Goal: Task Accomplishment & Management: Manage account settings

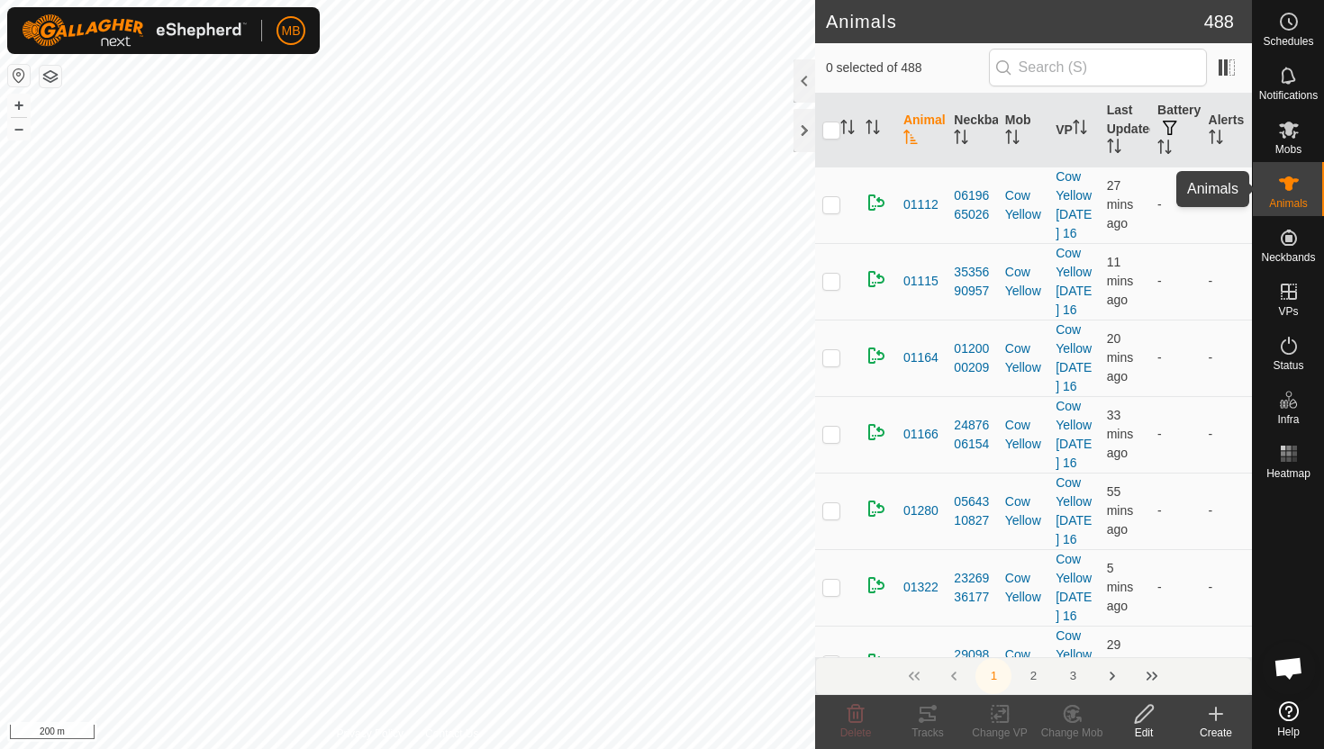
click at [1285, 185] on icon at bounding box center [1289, 184] width 22 height 22
click at [803, 86] on div at bounding box center [805, 80] width 22 height 43
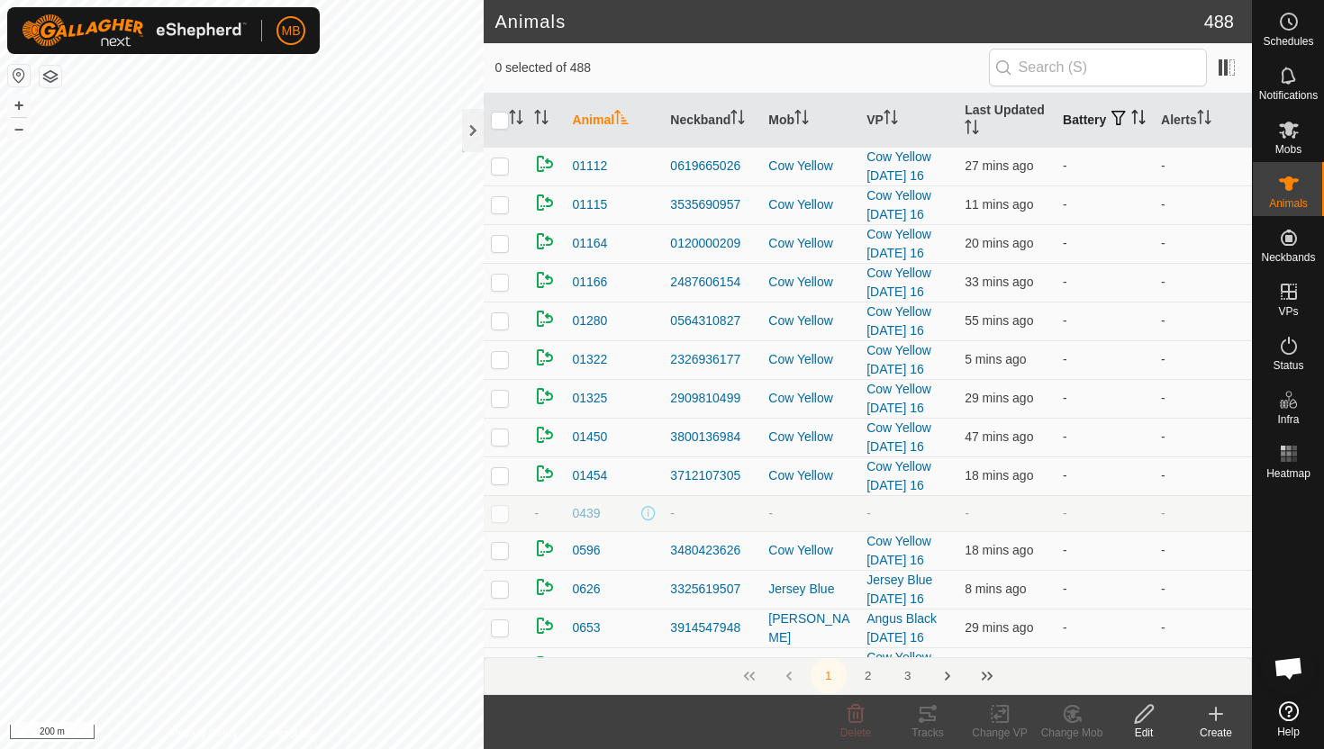
click at [1131, 121] on icon "Activate to sort" at bounding box center [1138, 117] width 14 height 14
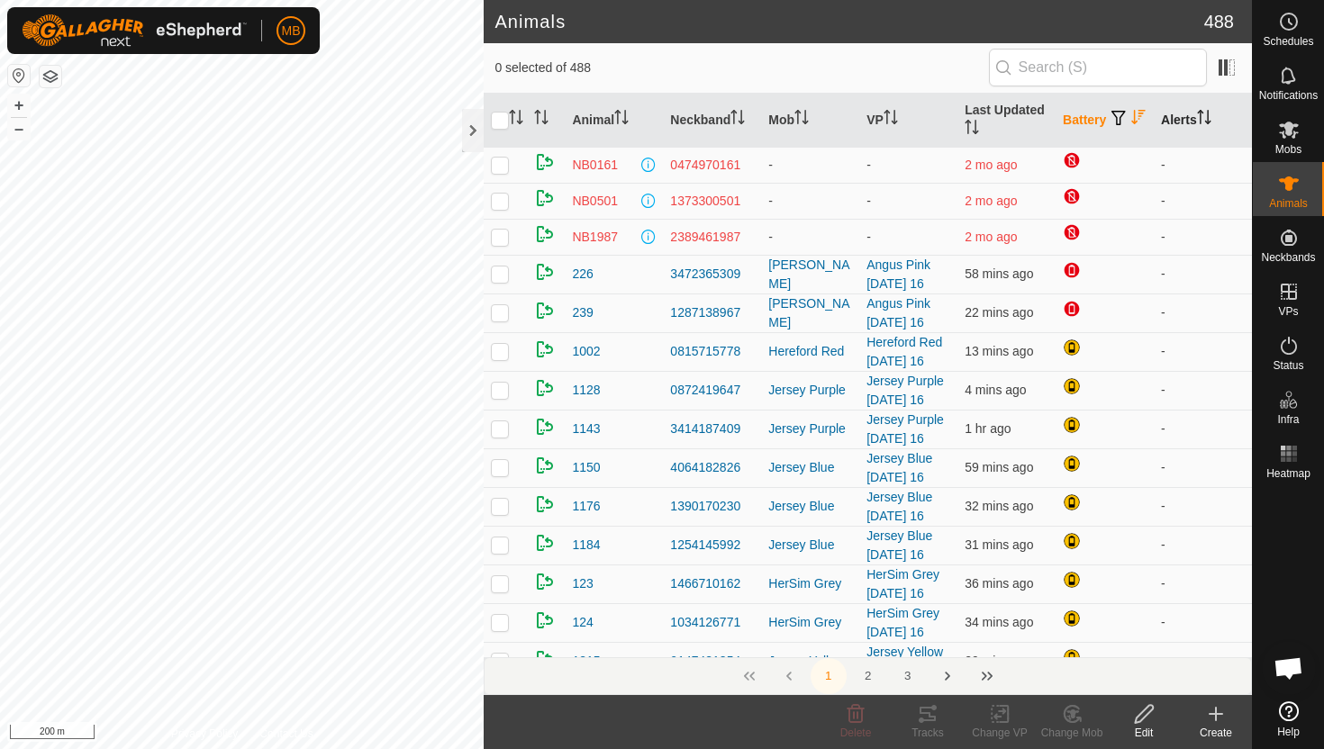
click at [1210, 115] on icon "Activate to sort" at bounding box center [1204, 117] width 14 height 14
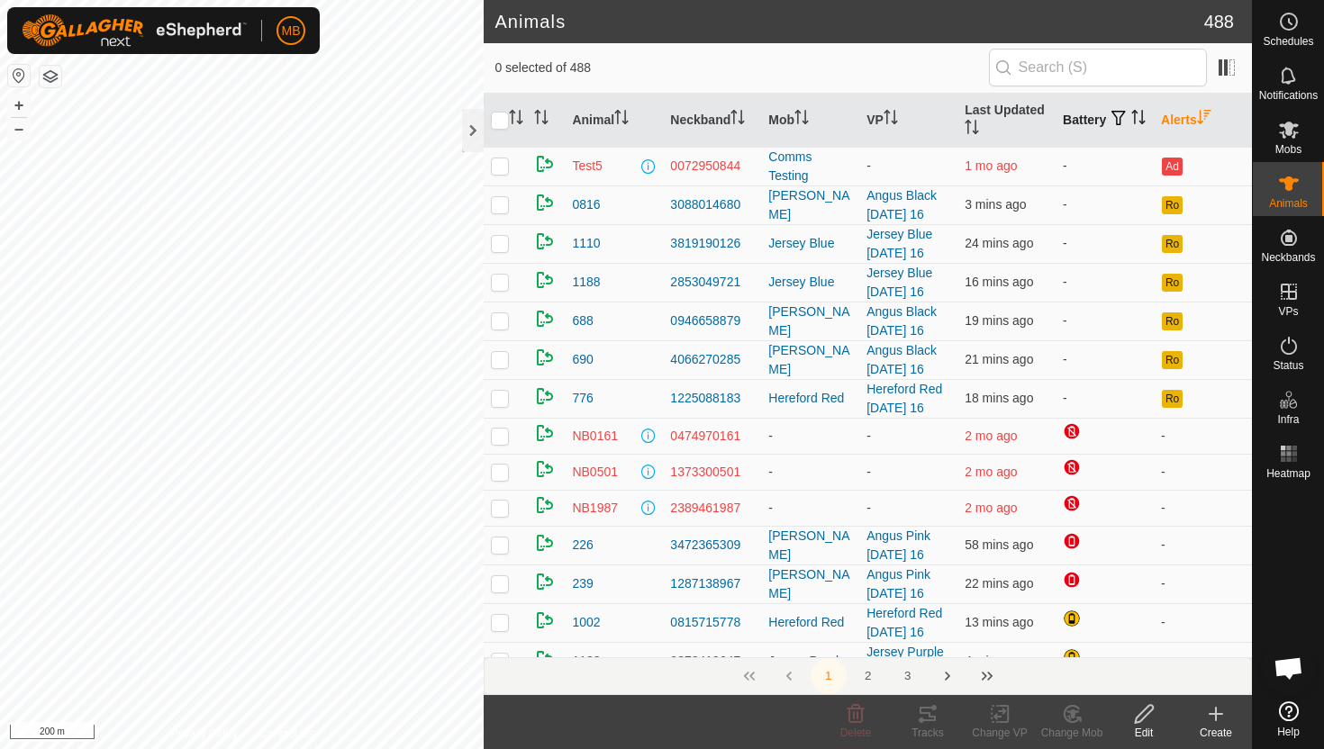
click at [1134, 124] on icon "Activate to sort" at bounding box center [1135, 117] width 2 height 14
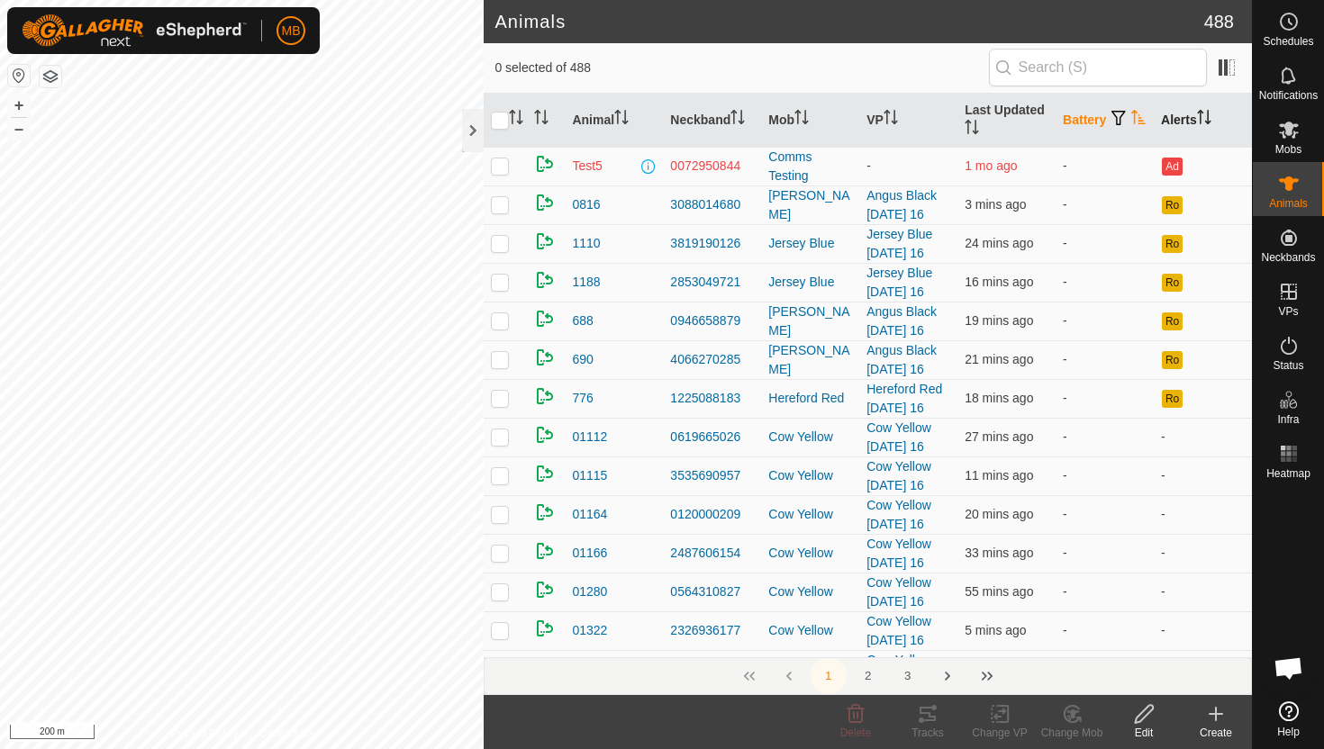
click at [1132, 124] on icon "Activate to sort" at bounding box center [1139, 117] width 14 height 14
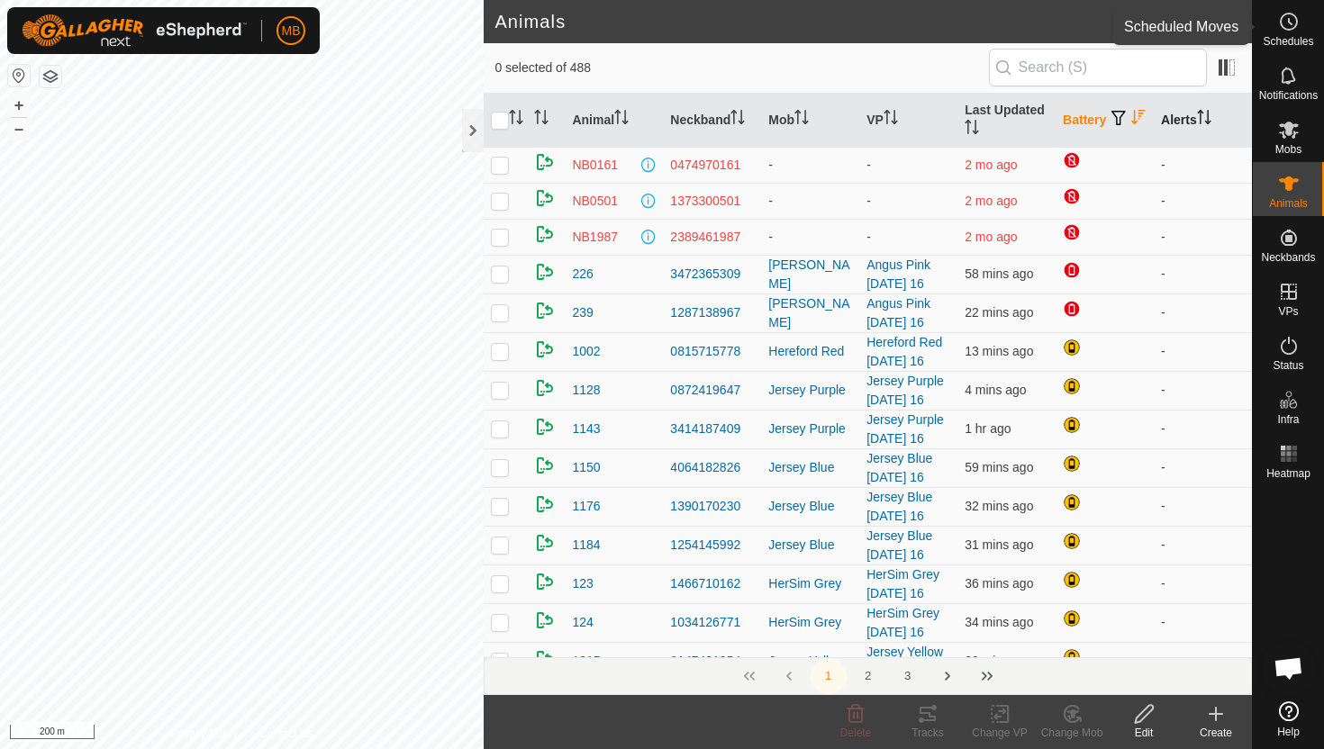
click at [1289, 23] on icon at bounding box center [1290, 21] width 3 height 5
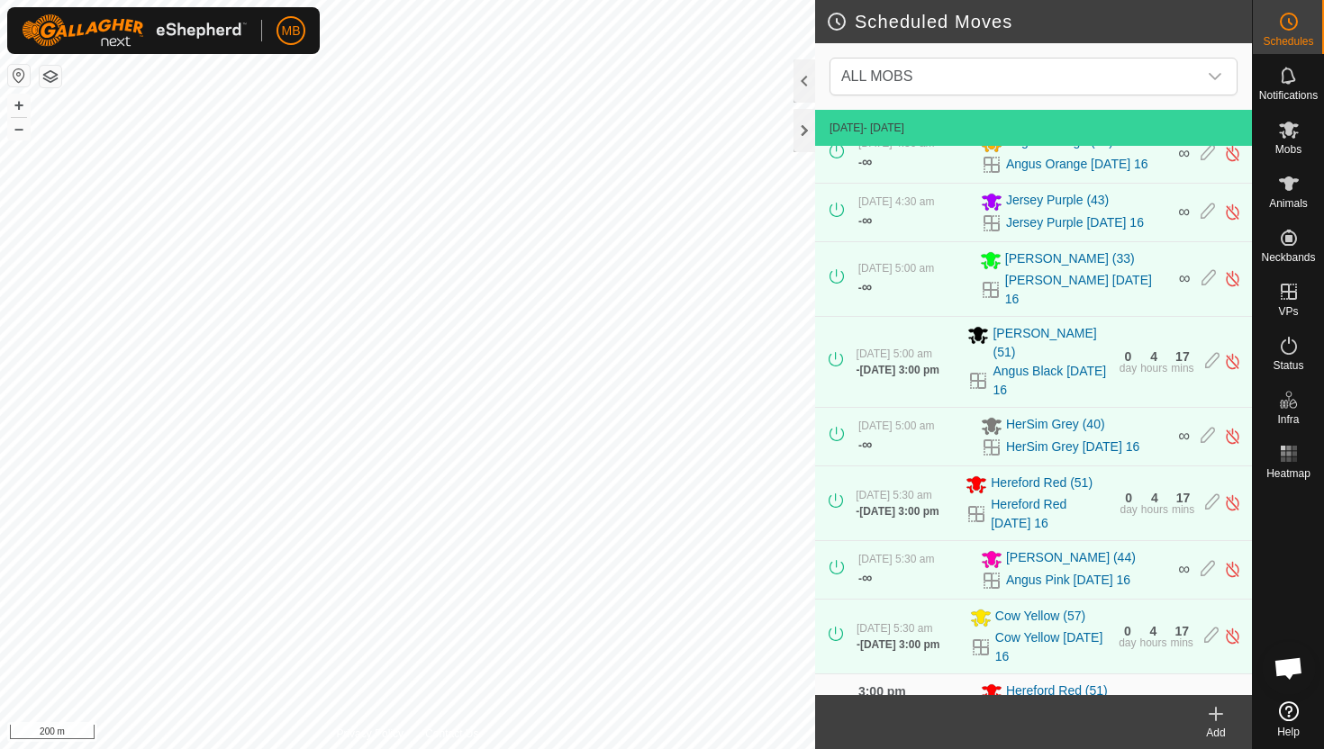
scroll to position [277, 0]
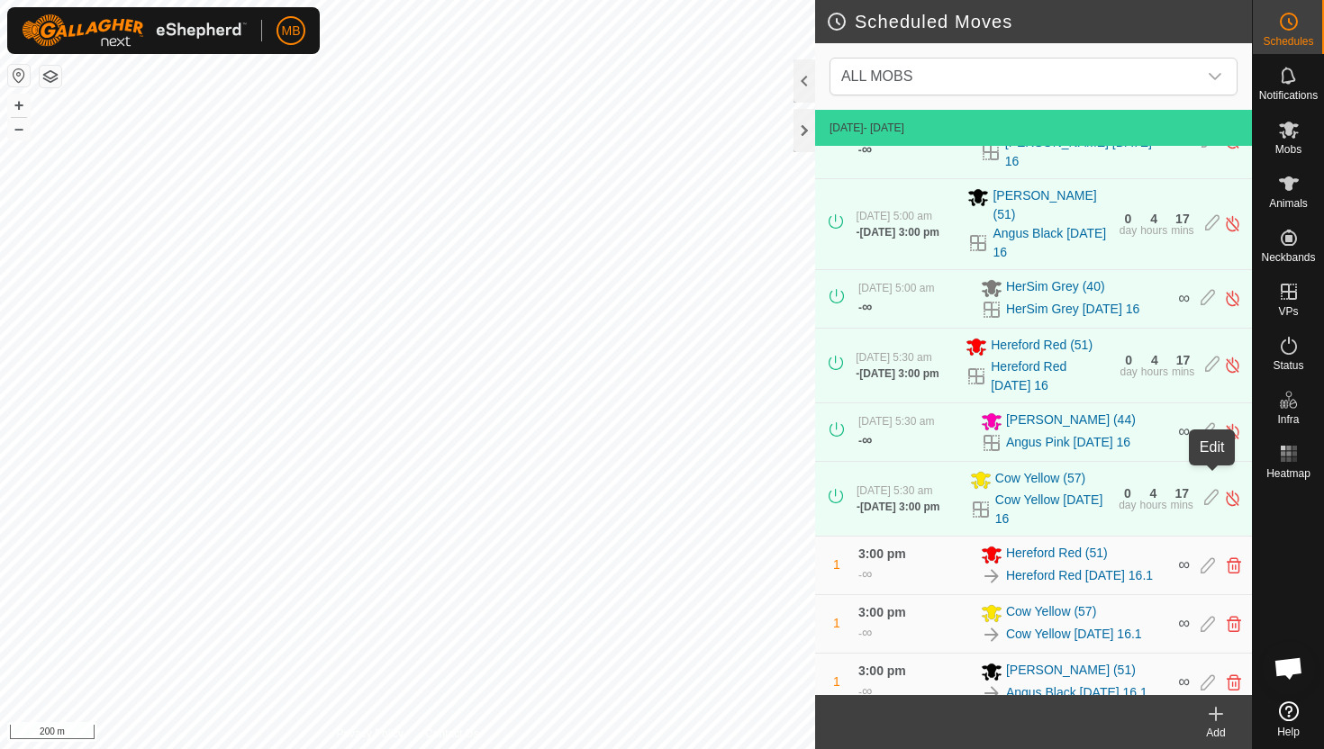
click at [1210, 489] on icon at bounding box center [1211, 498] width 14 height 19
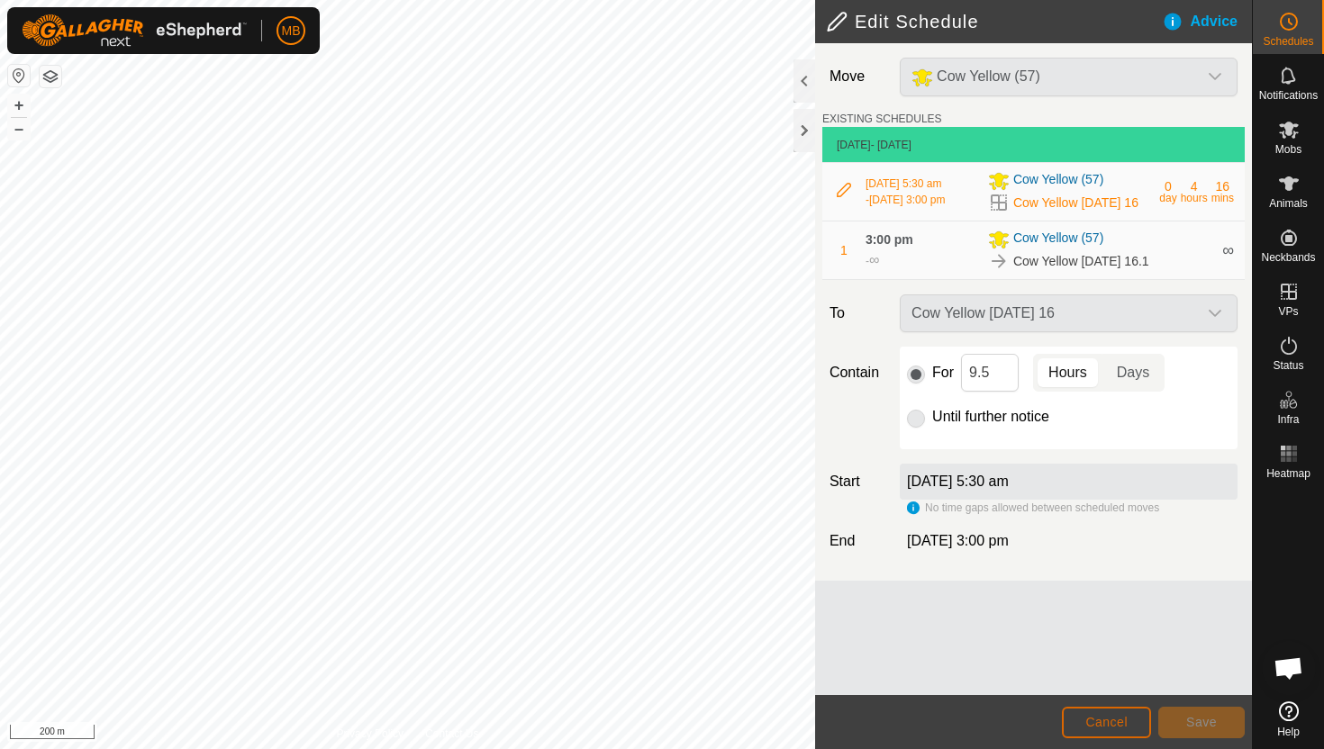
click at [1110, 720] on span "Cancel" at bounding box center [1106, 722] width 42 height 14
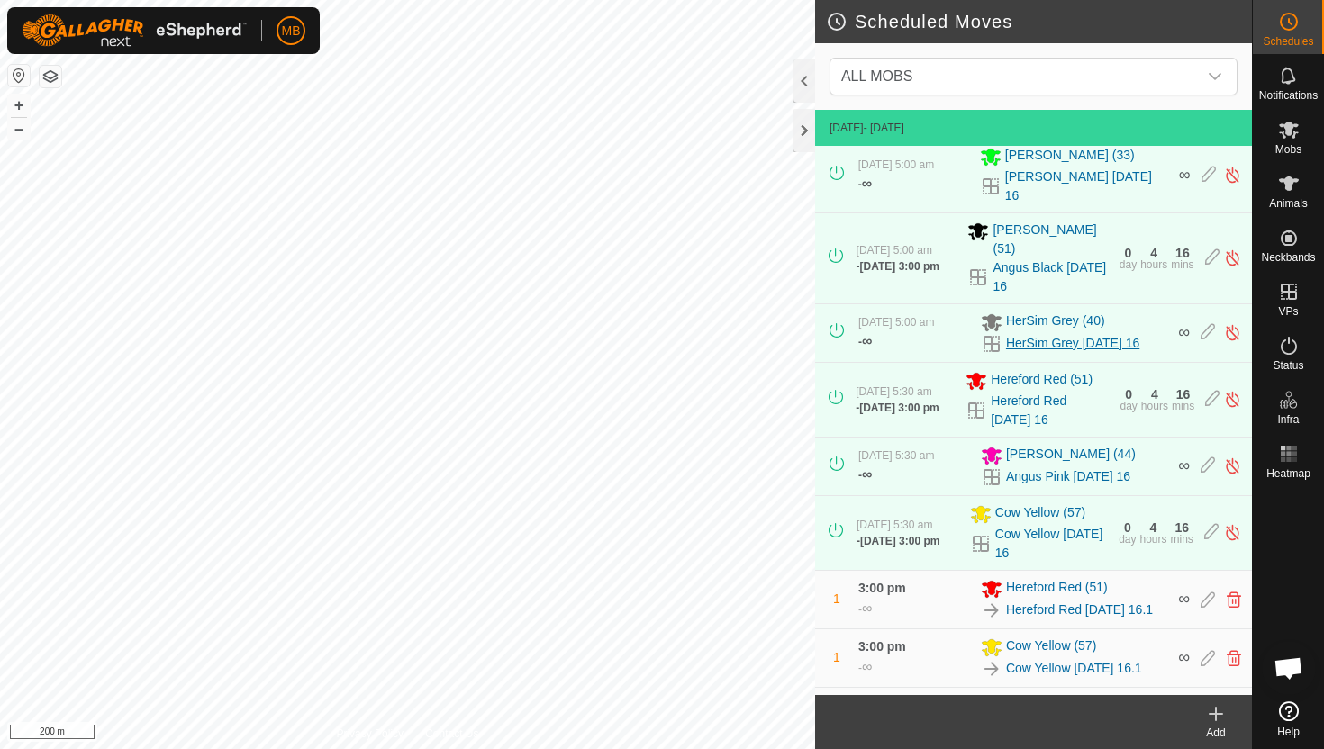
scroll to position [277, 0]
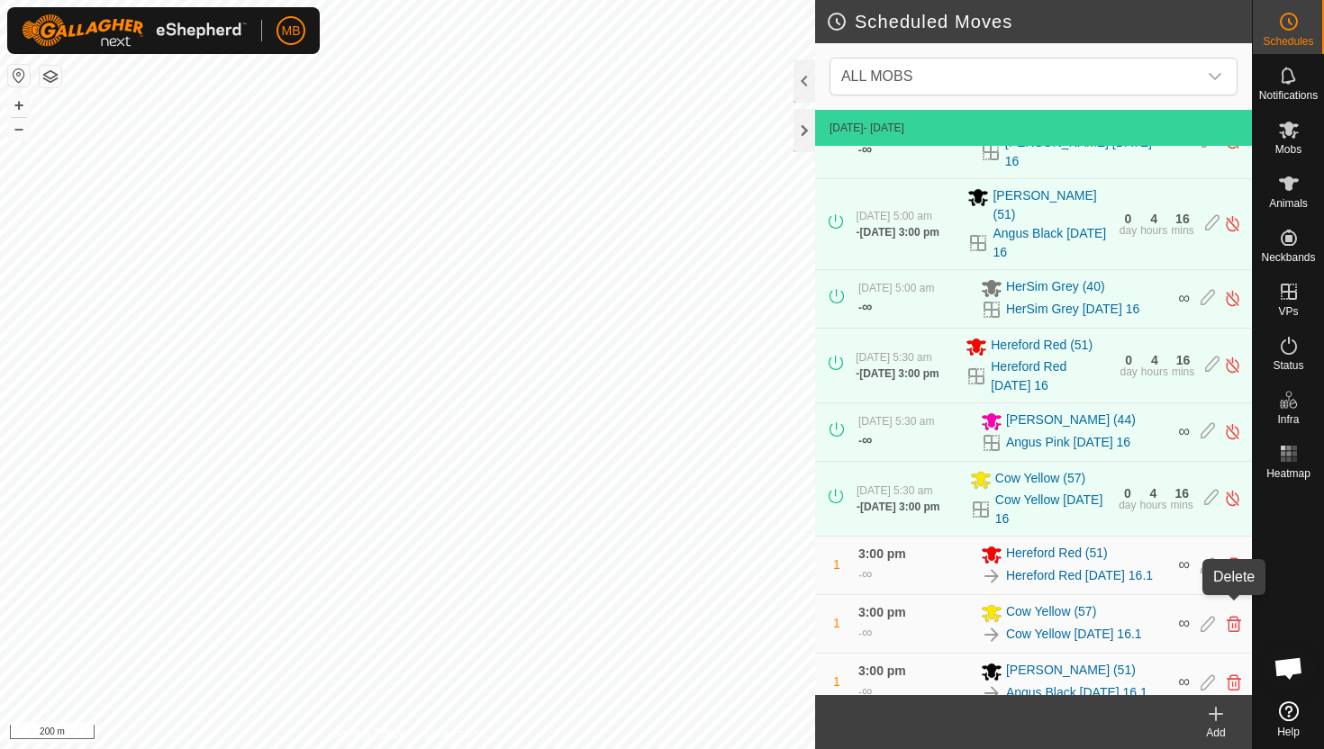
click at [1232, 616] on icon at bounding box center [1234, 624] width 14 height 16
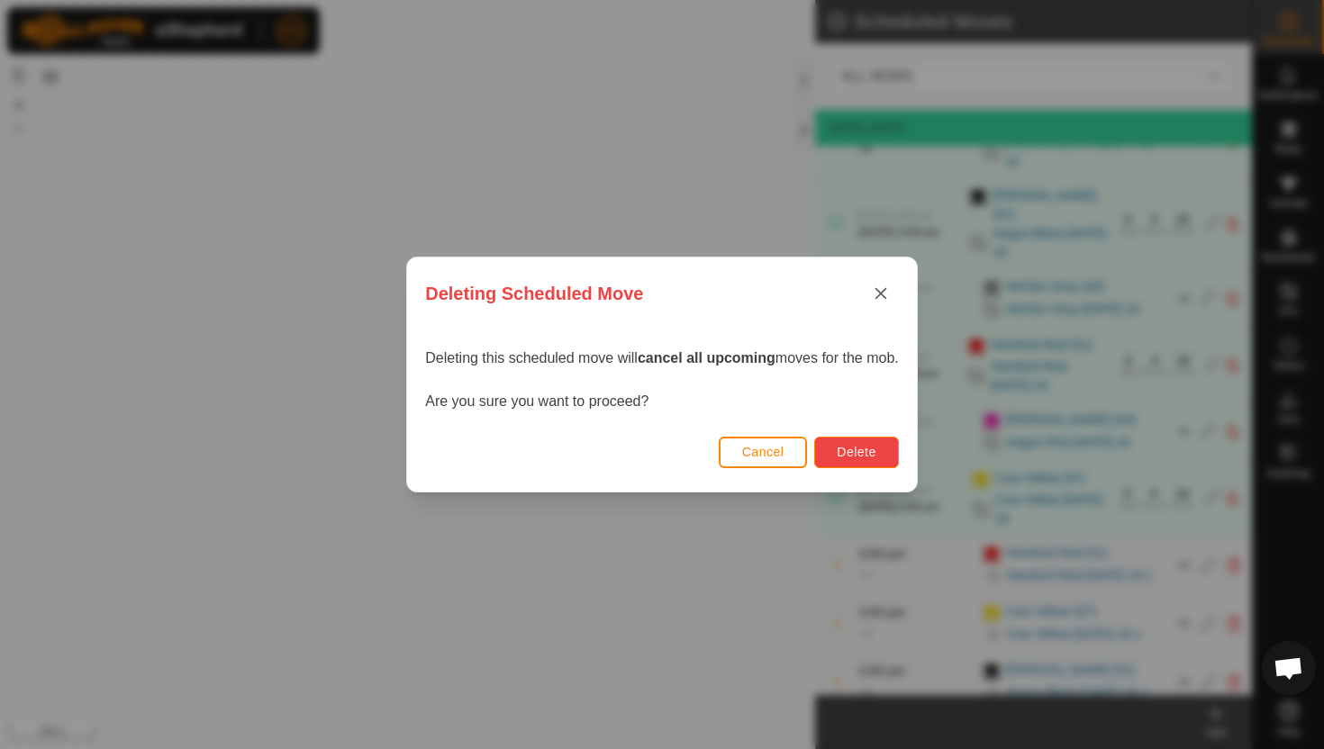
click at [867, 452] on span "Delete" at bounding box center [856, 452] width 39 height 14
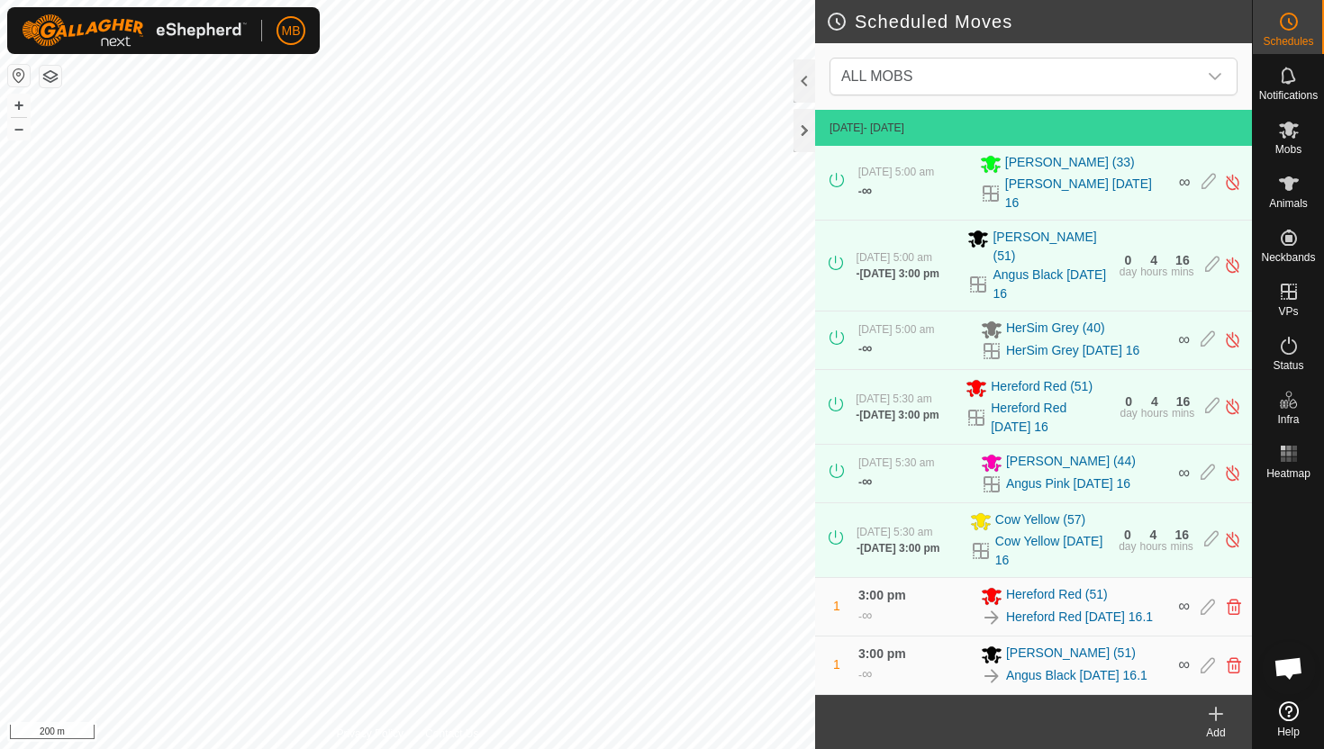
scroll to position [218, 0]
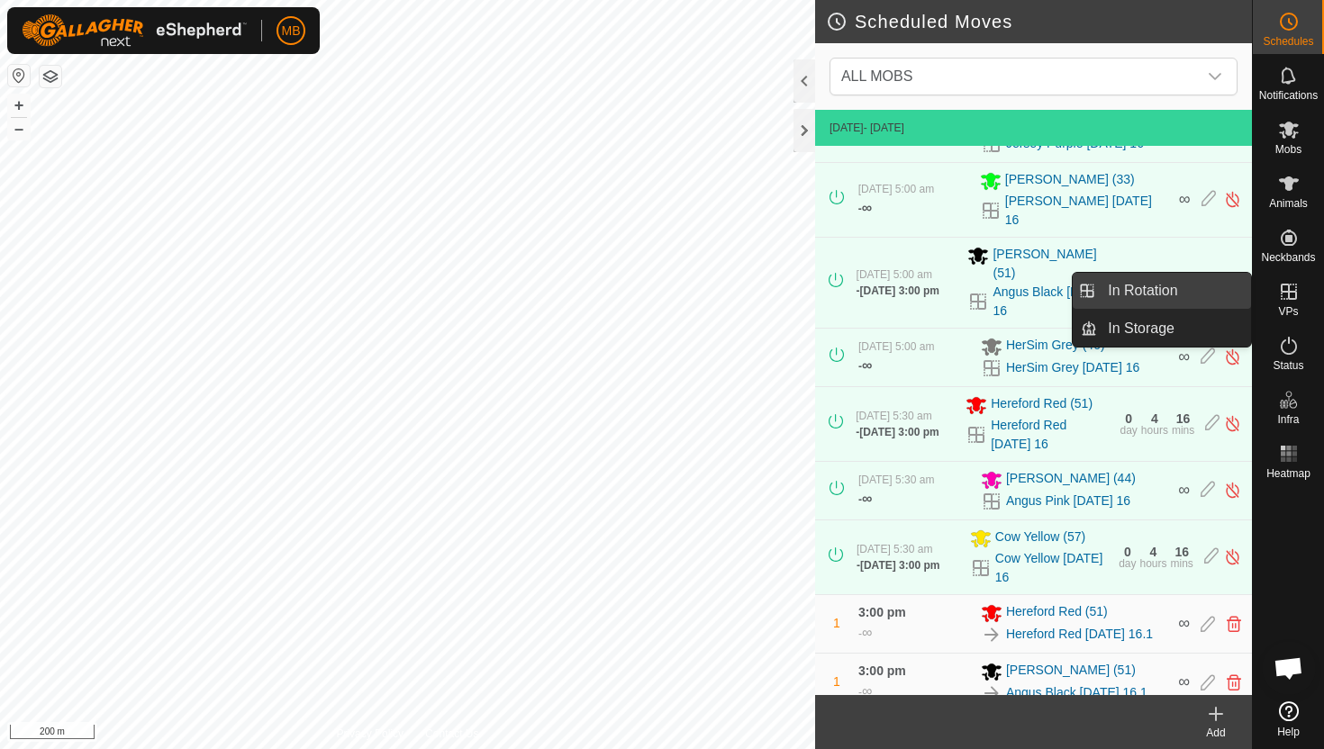
click at [1216, 292] on link "In Rotation" at bounding box center [1174, 291] width 154 height 36
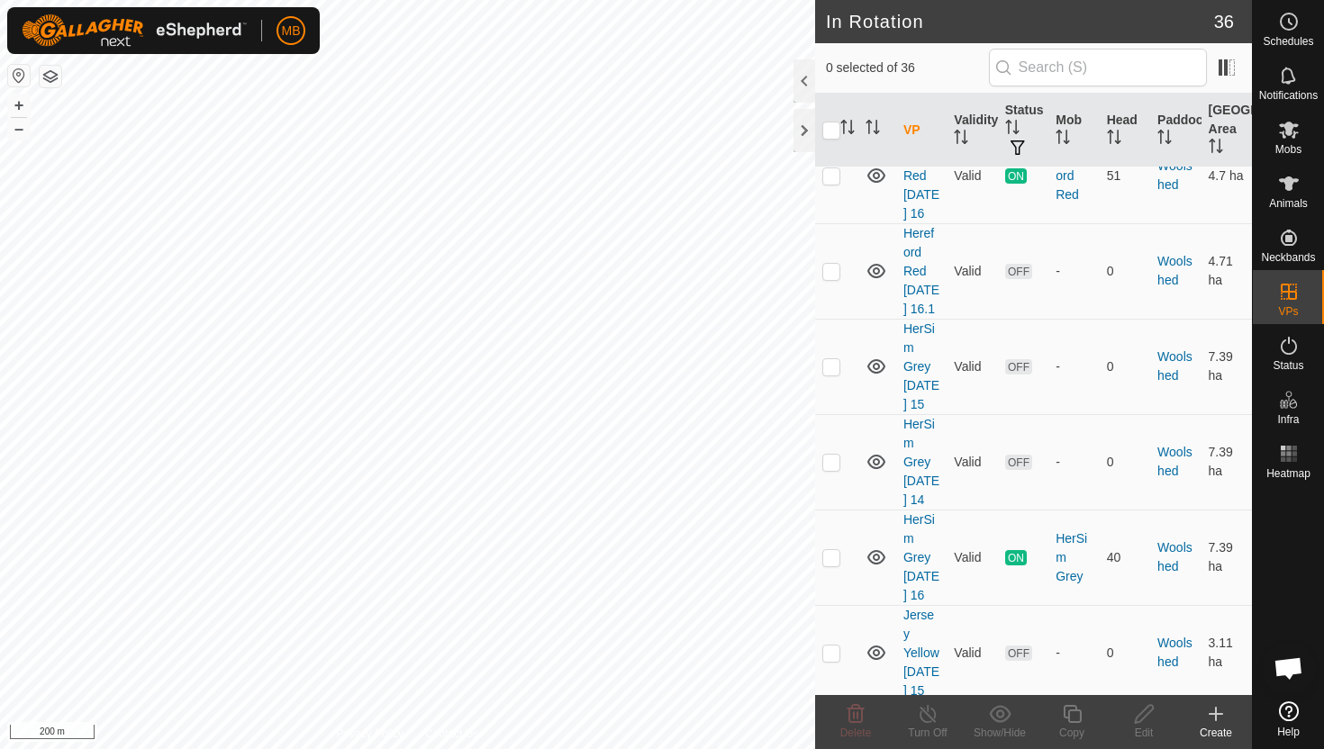
scroll to position [2972, 0]
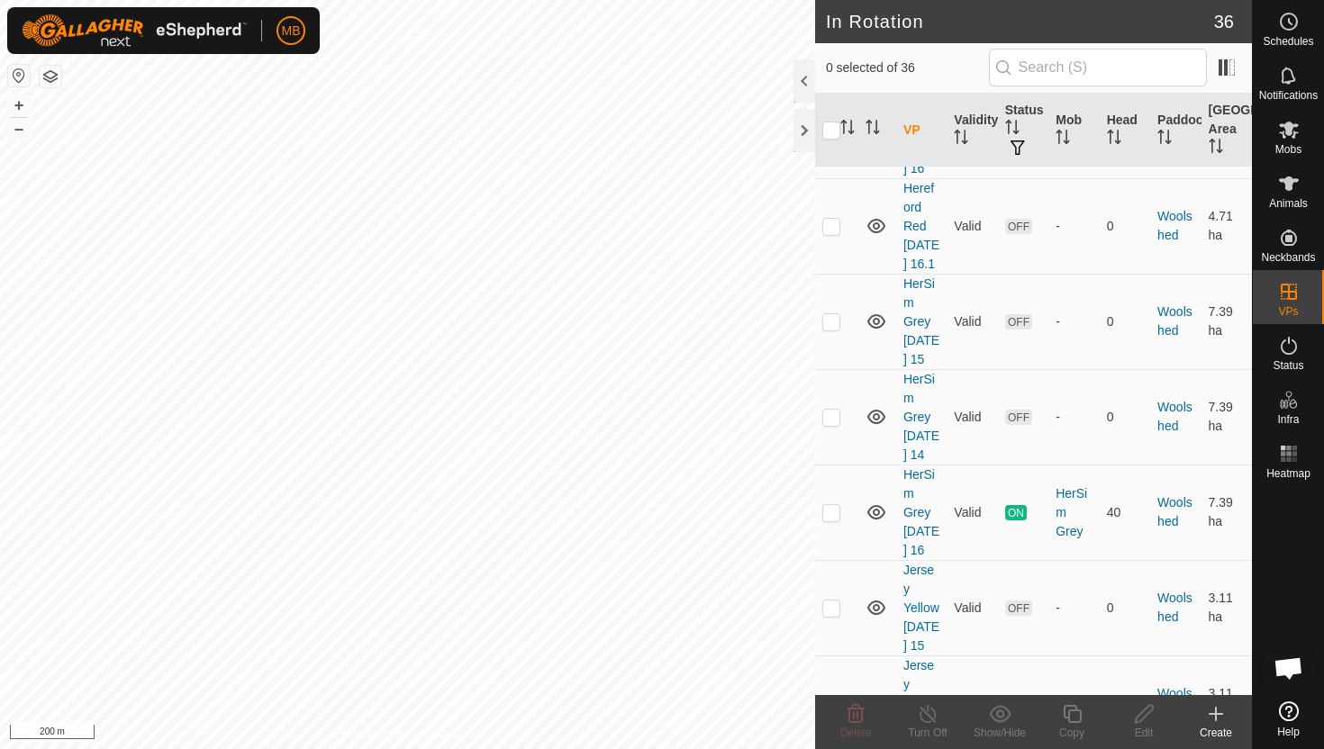
checkbox input "true"
click at [1074, 719] on icon at bounding box center [1072, 715] width 23 height 22
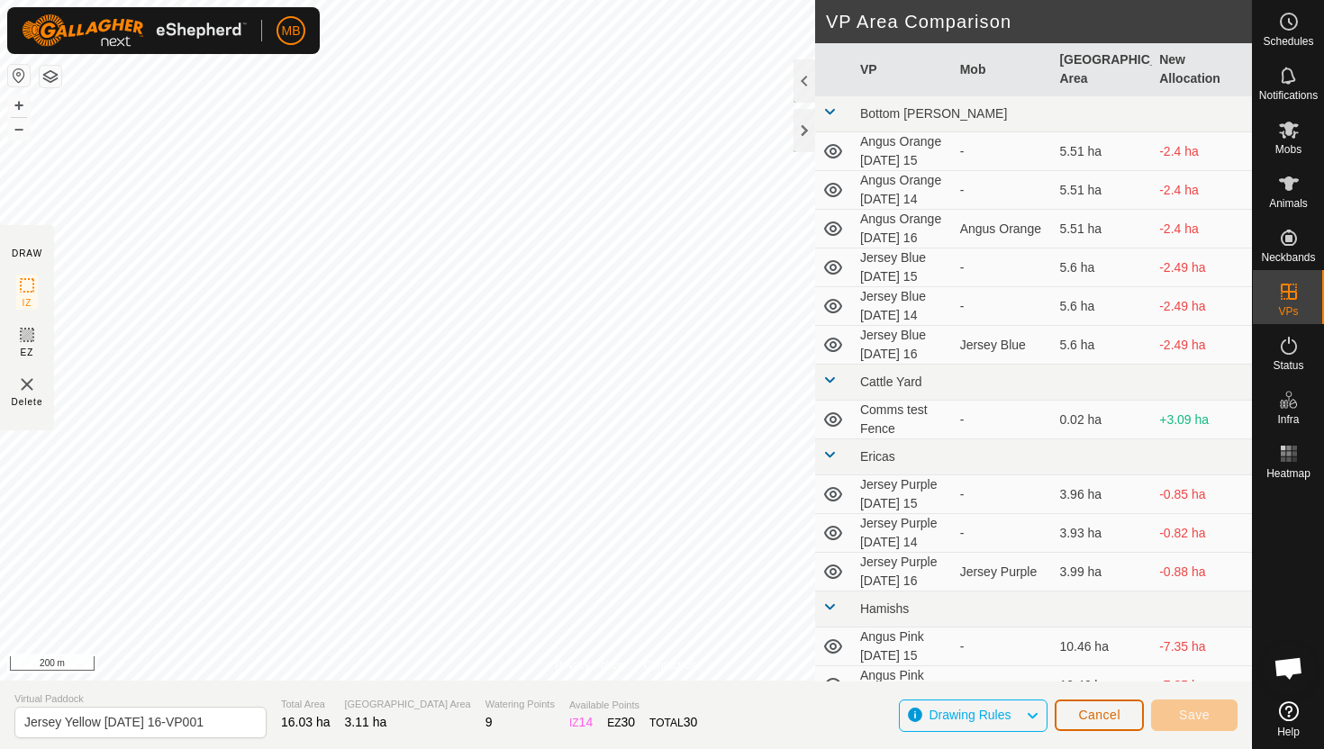
click at [1112, 712] on span "Cancel" at bounding box center [1099, 715] width 42 height 14
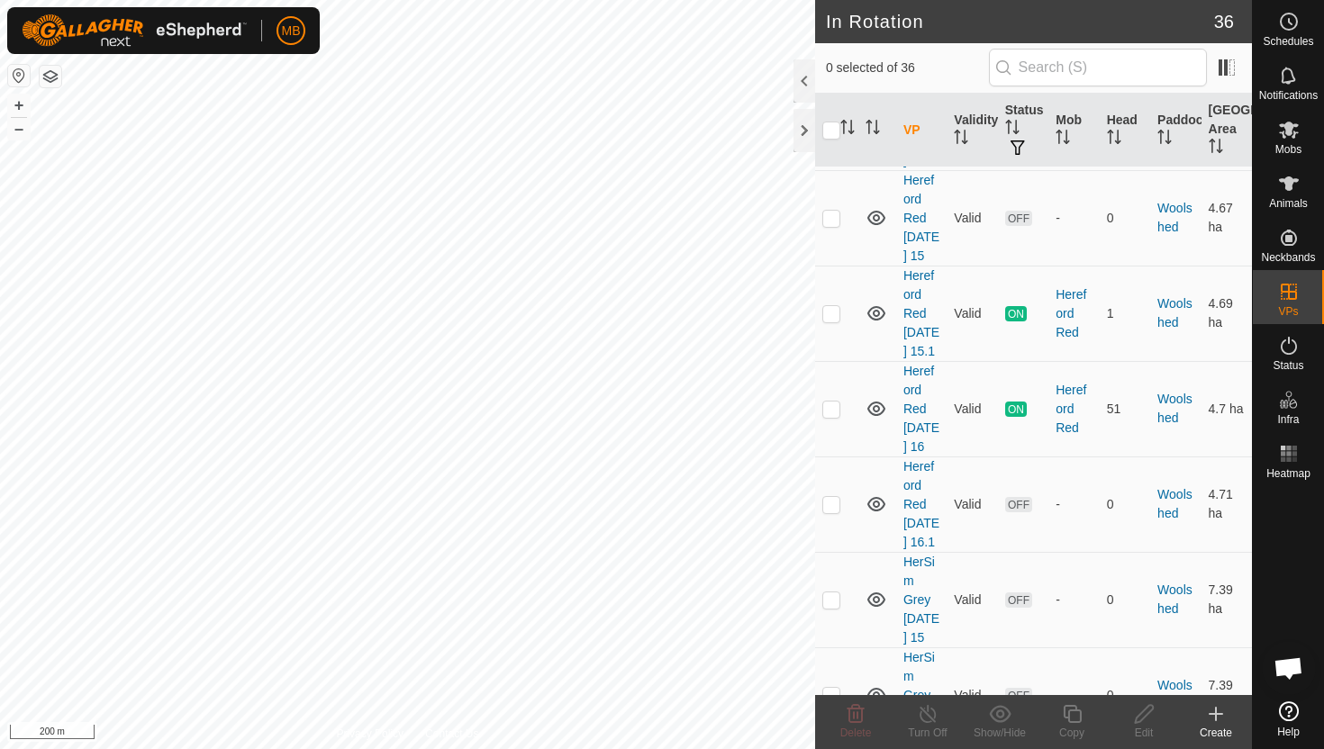
scroll to position [2972, 0]
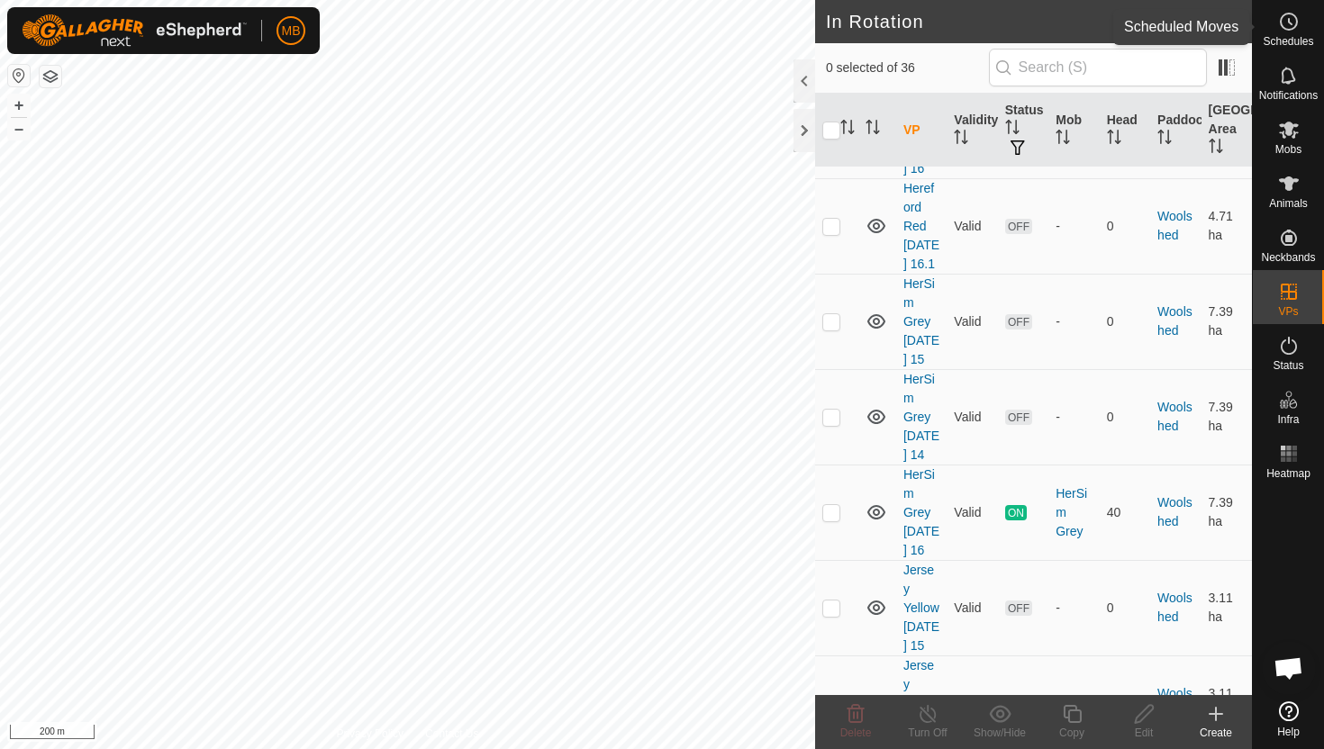
click at [1285, 23] on icon at bounding box center [1289, 22] width 22 height 22
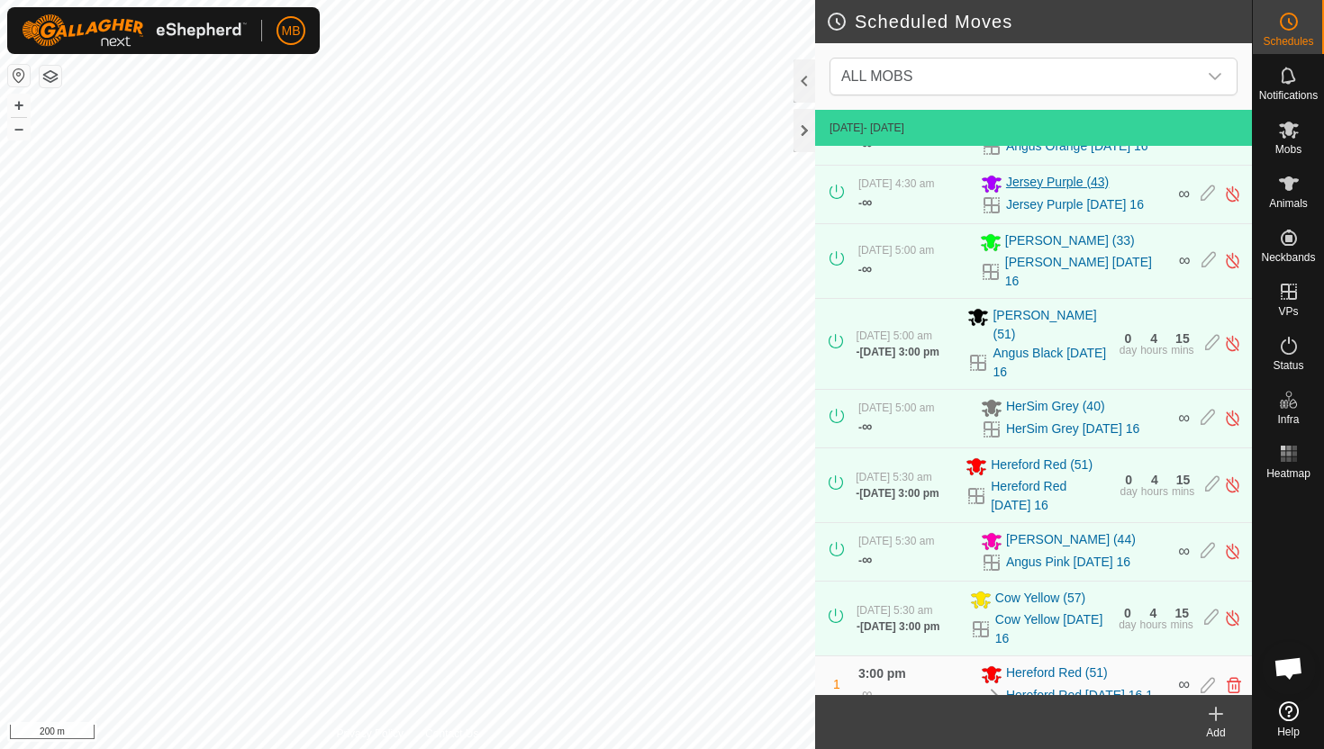
scroll to position [218, 0]
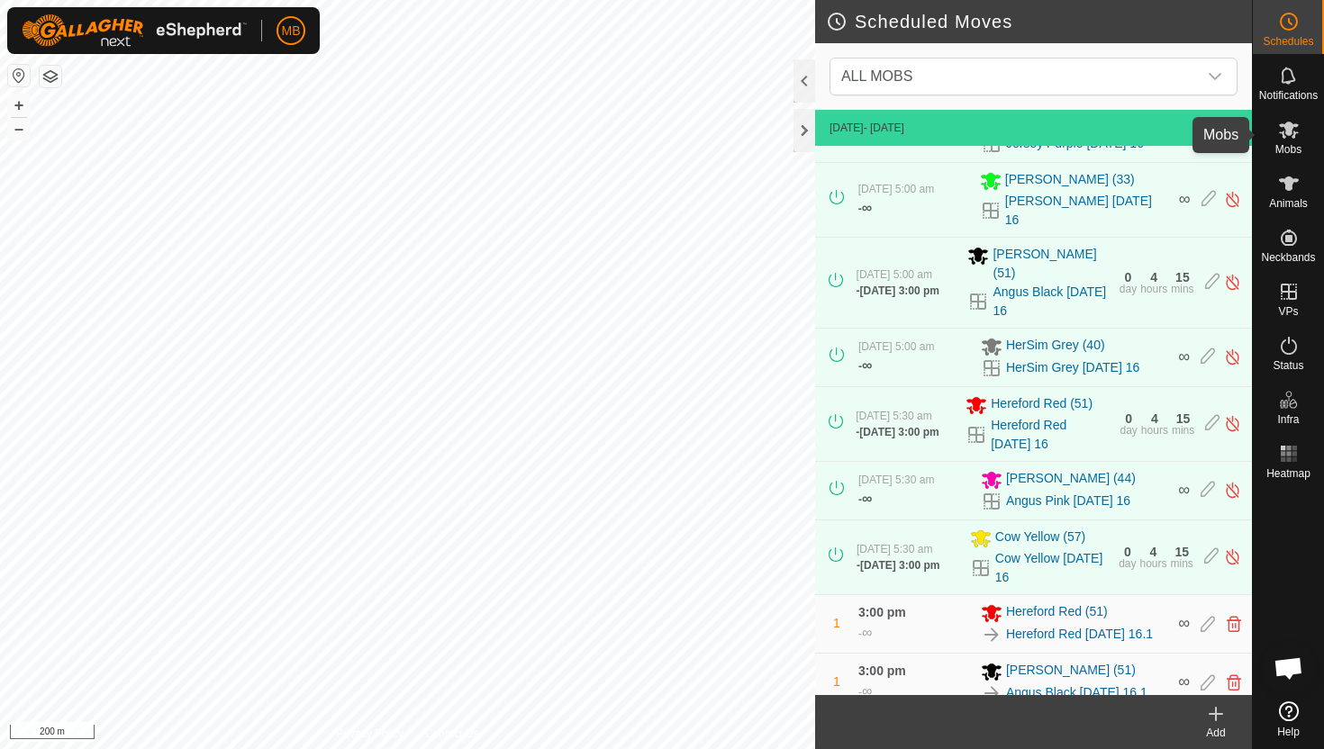
click at [1291, 141] on es-mob-svg-icon at bounding box center [1289, 129] width 32 height 29
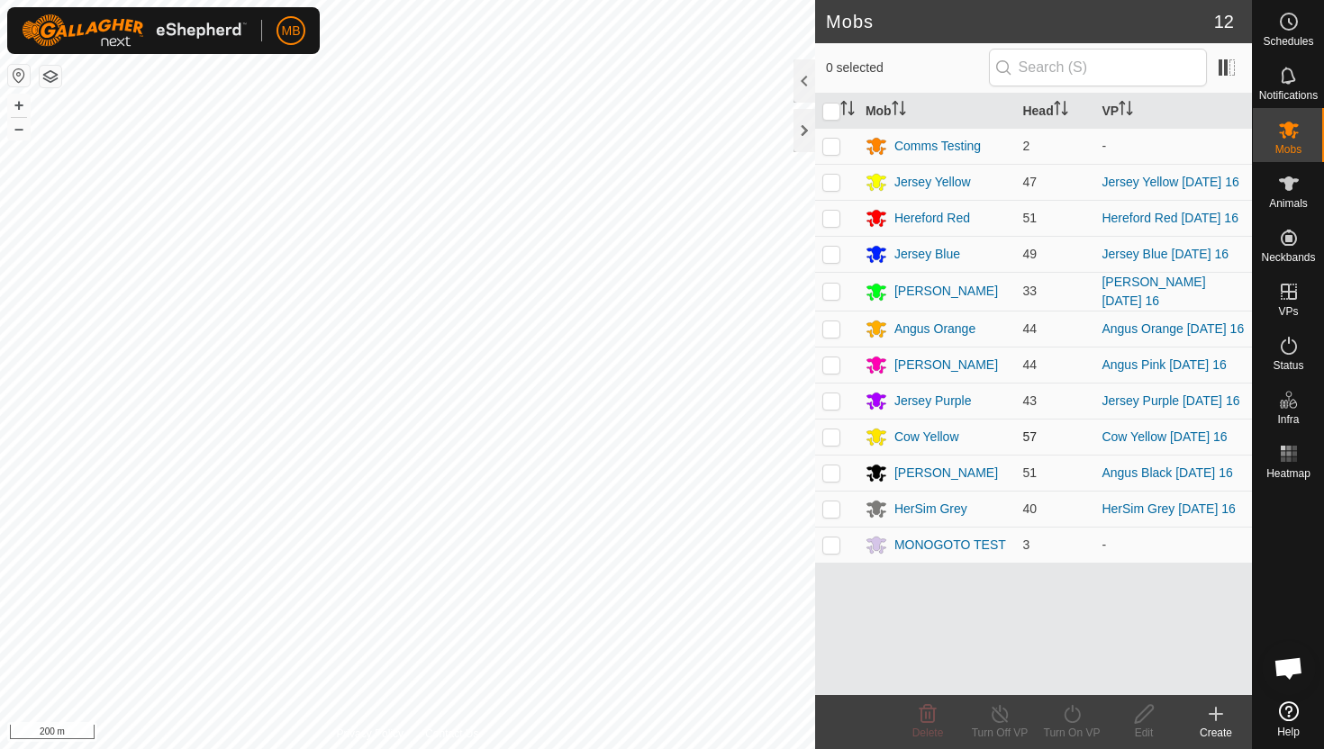
click at [835, 444] on p-checkbox at bounding box center [831, 437] width 18 height 14
checkbox input "true"
click at [1072, 708] on icon at bounding box center [1072, 714] width 16 height 18
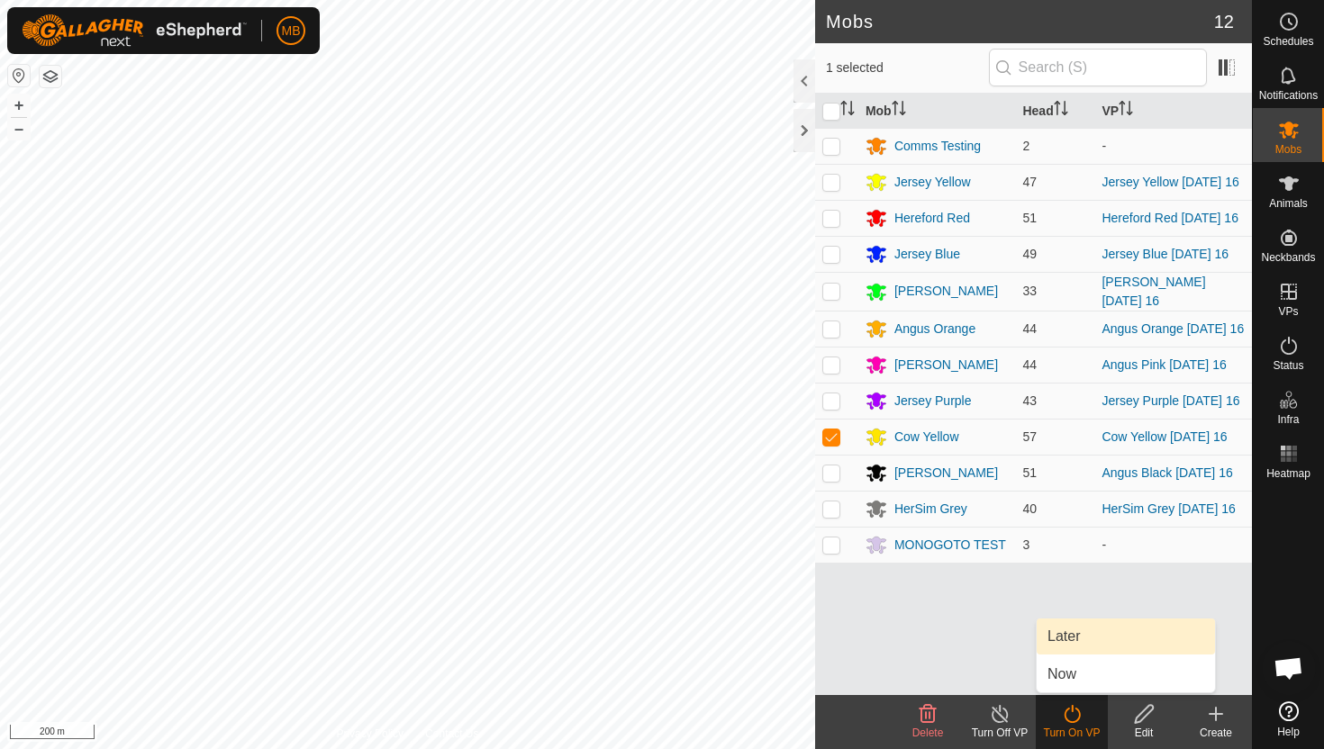
click at [1076, 647] on link "Later" at bounding box center [1126, 637] width 178 height 36
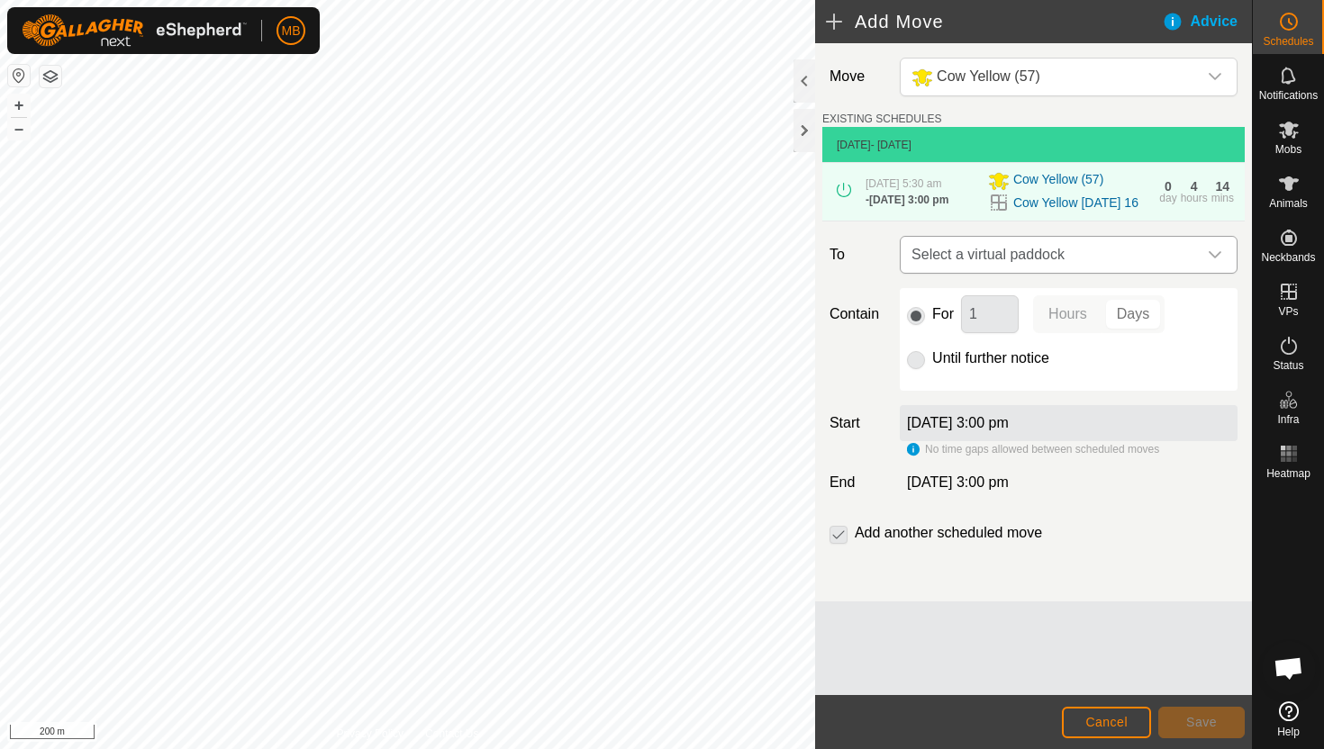
click at [1221, 253] on icon "dropdown trigger" at bounding box center [1215, 255] width 14 height 14
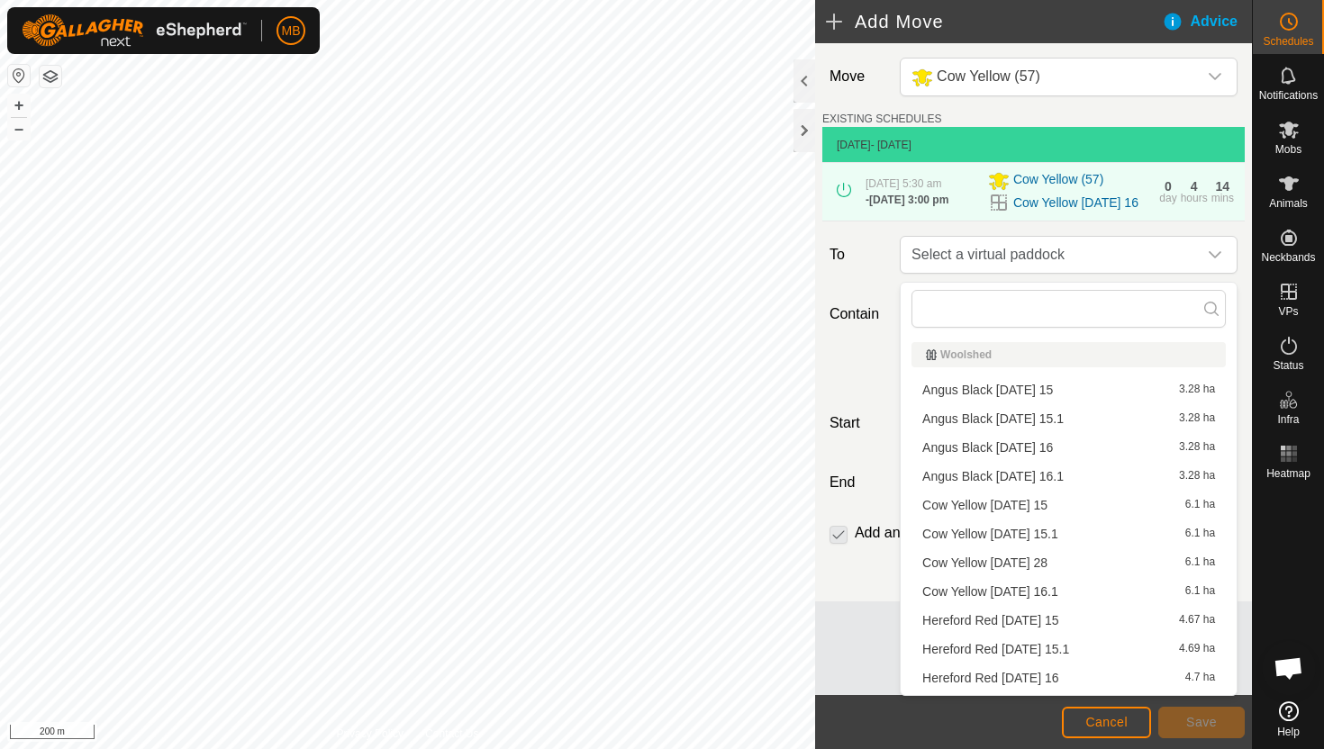
click at [1064, 586] on li "Cow Yellow Tuesday 16.1 6.1 ha" at bounding box center [1069, 591] width 314 height 27
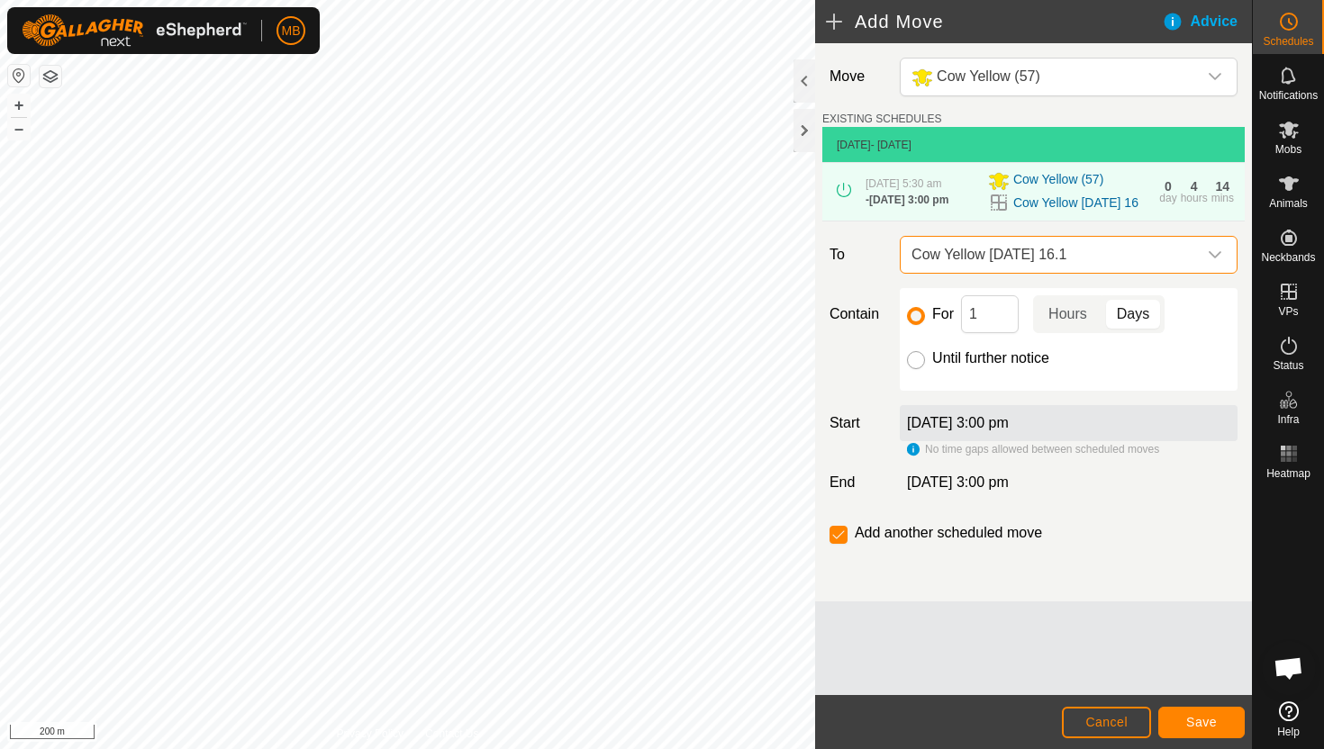
click at [920, 364] on input "Until further notice" at bounding box center [916, 360] width 18 height 18
radio input "true"
checkbox input "false"
click at [1212, 719] on span "Save" at bounding box center [1201, 722] width 31 height 14
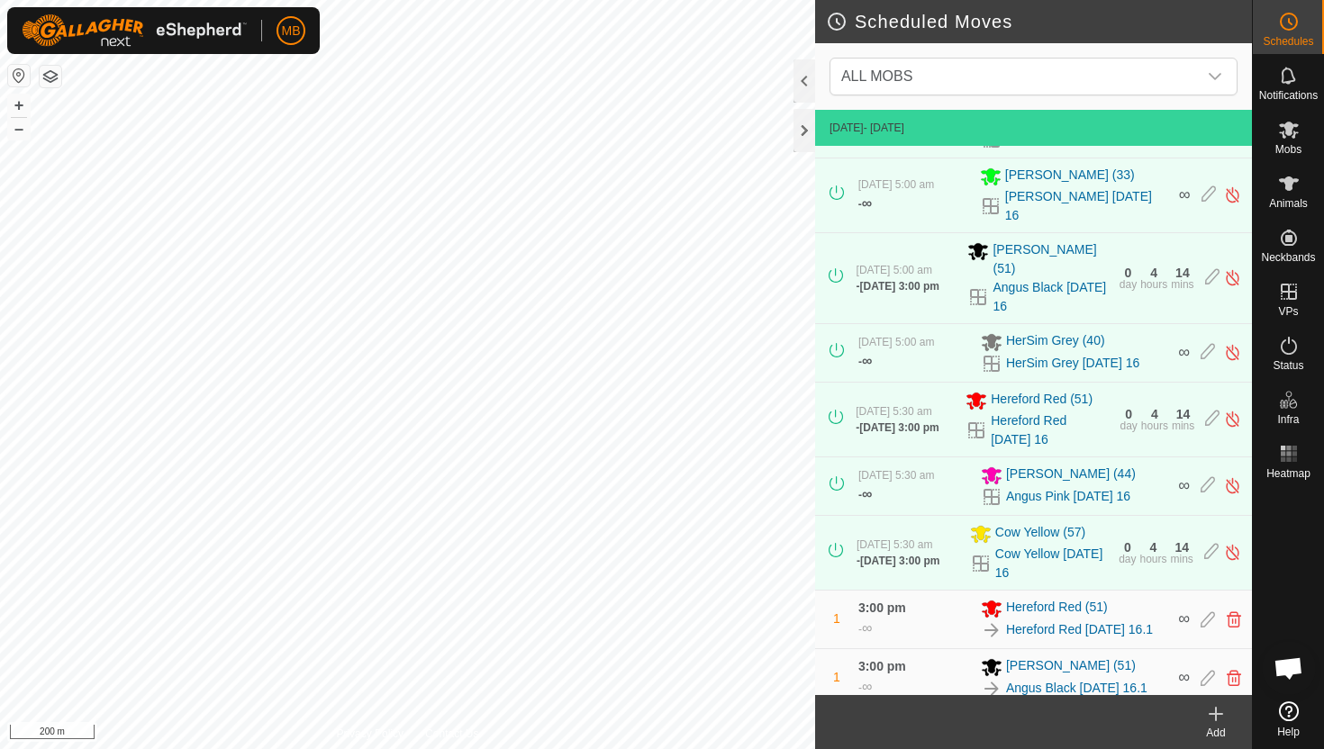
scroll to position [277, 0]
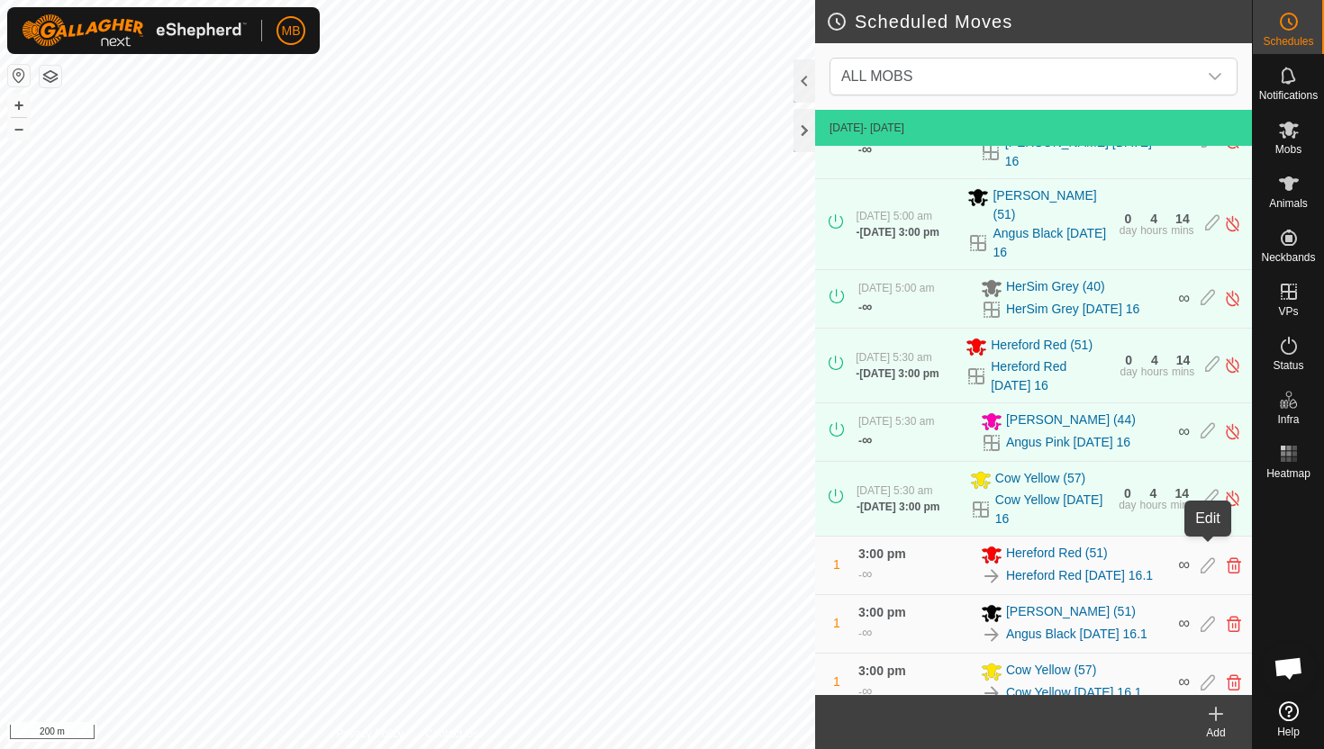
click at [1206, 558] on icon at bounding box center [1208, 566] width 14 height 16
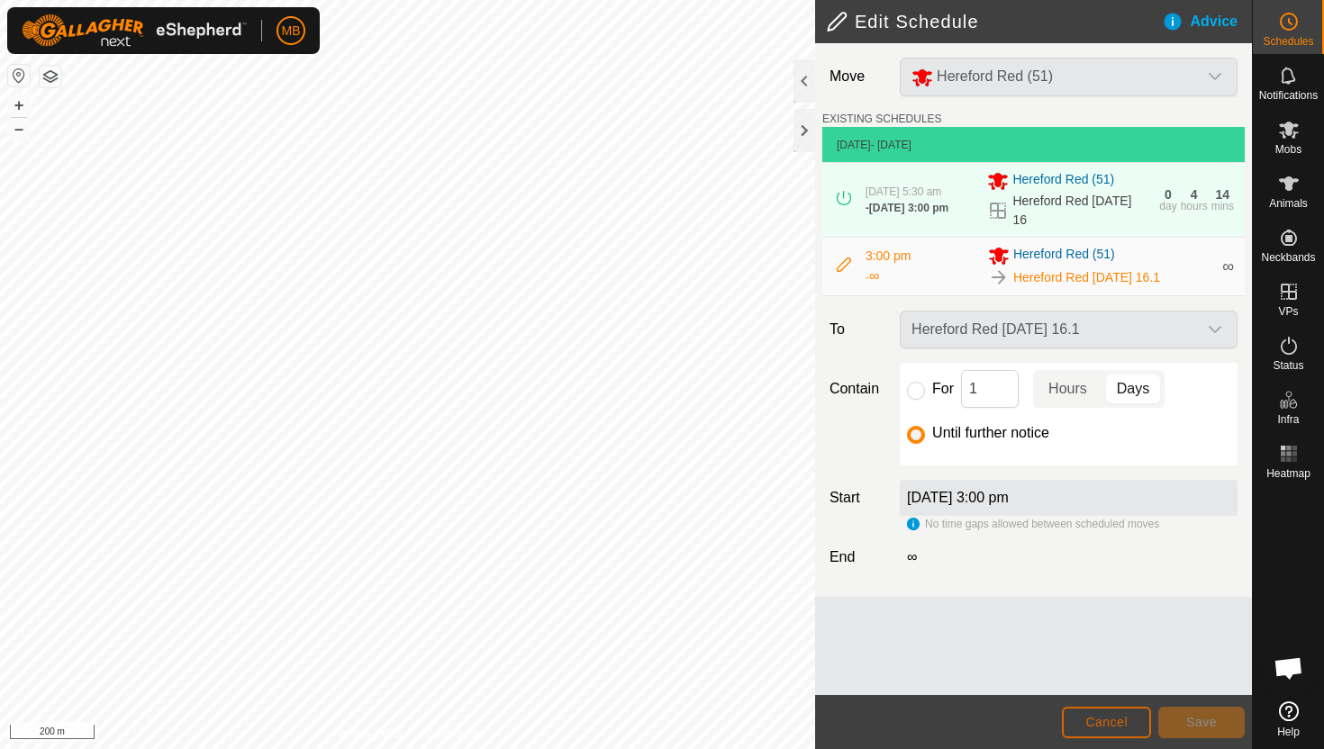
click at [1117, 716] on span "Cancel" at bounding box center [1106, 722] width 42 height 14
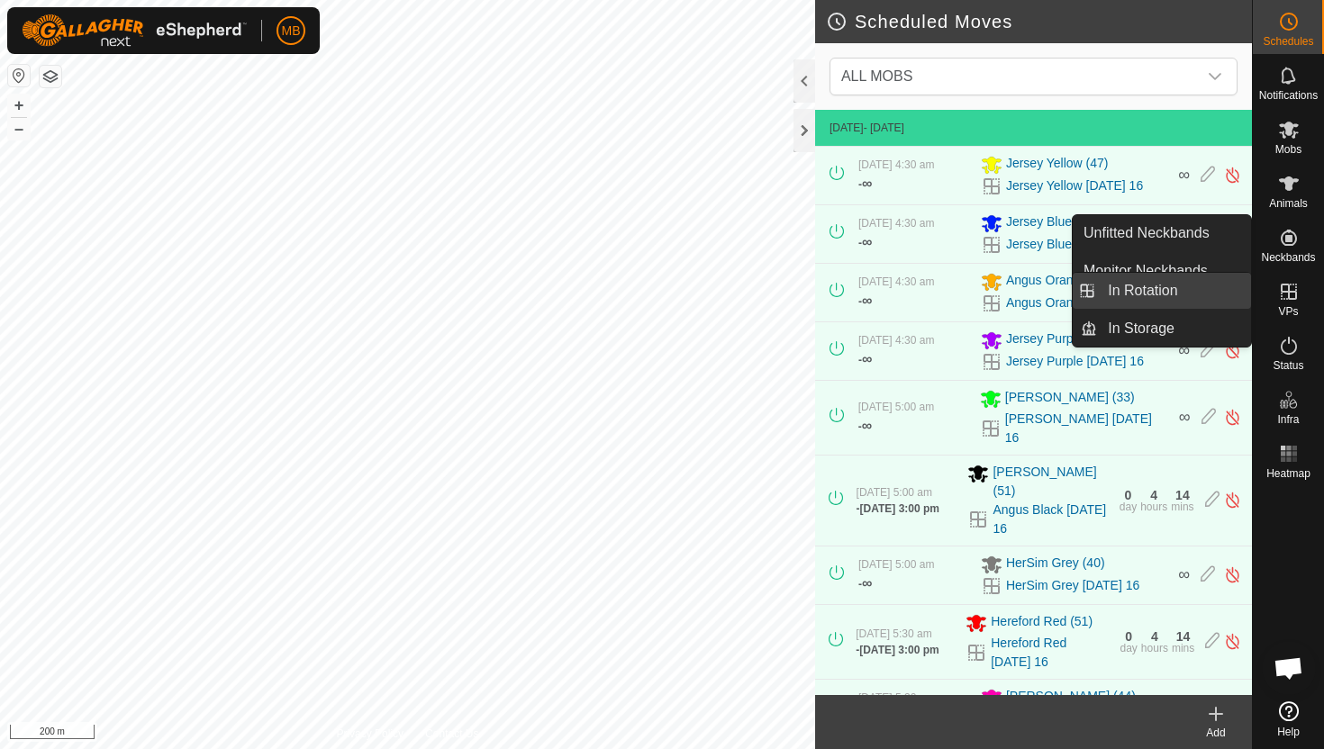
click at [1214, 294] on link "In Rotation" at bounding box center [1174, 291] width 154 height 36
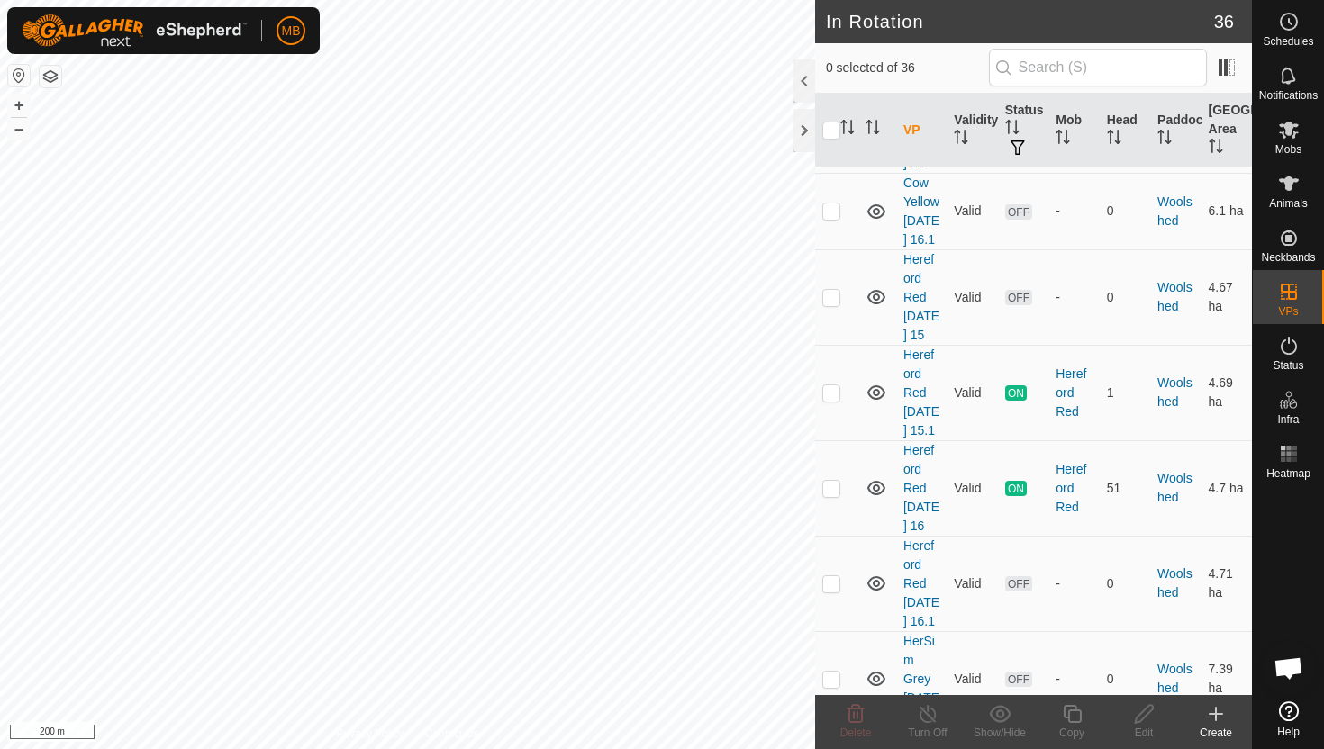
scroll to position [2616, 0]
click at [828, 575] on p-checkbox at bounding box center [831, 582] width 18 height 14
click at [837, 575] on p-checkbox at bounding box center [831, 582] width 18 height 14
checkbox input "false"
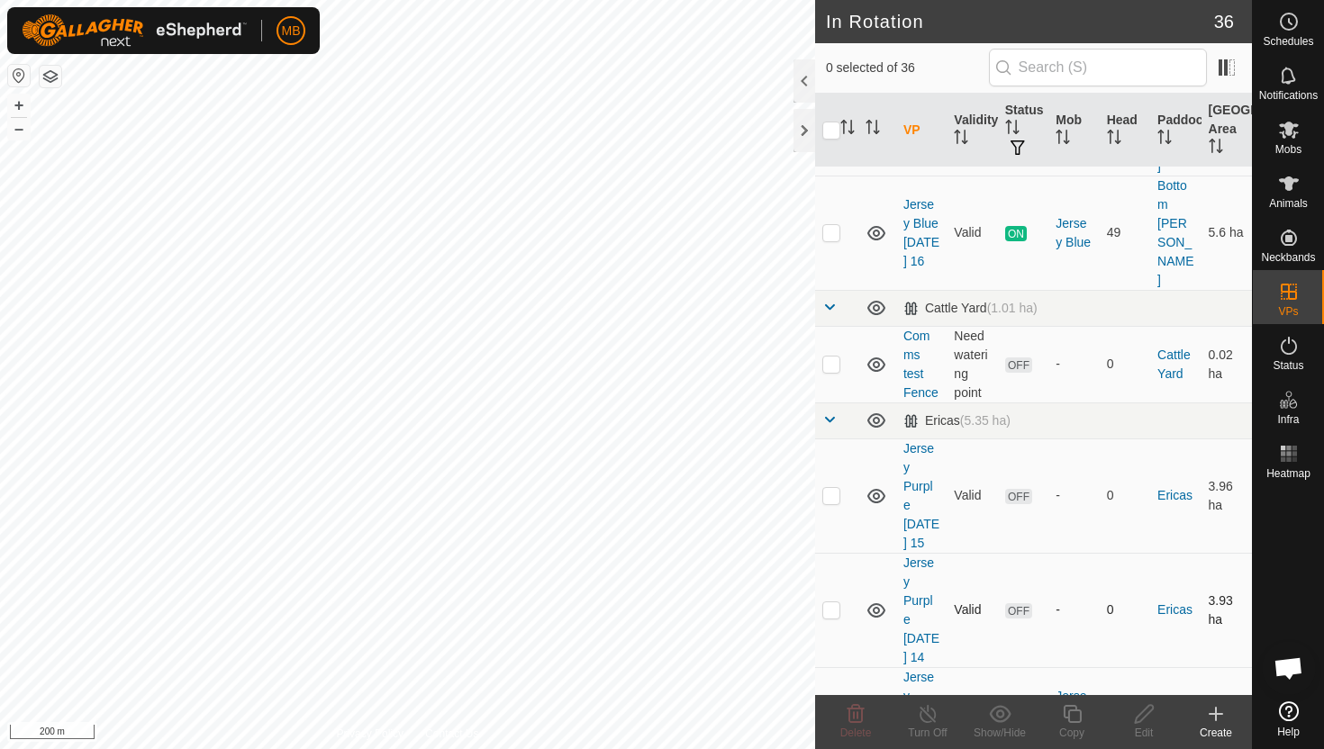
scroll to position [0, 0]
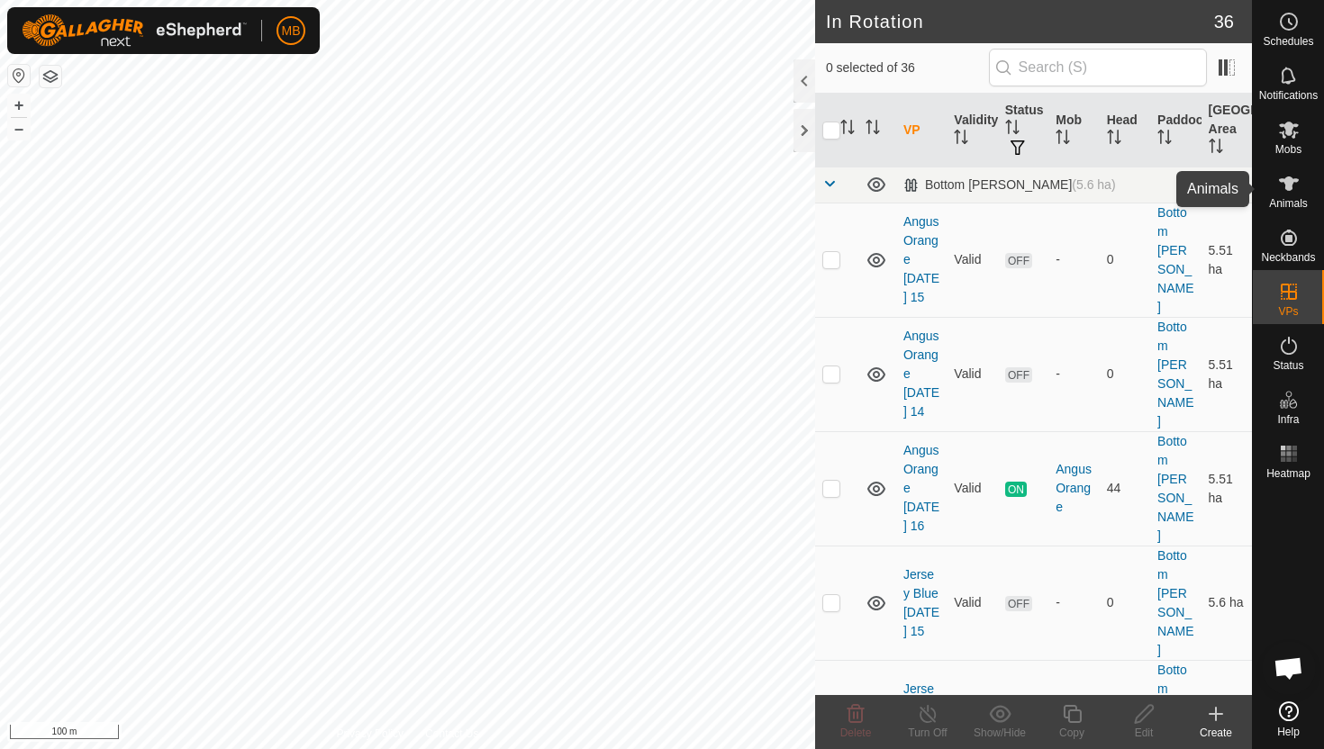
click at [1293, 177] on icon at bounding box center [1289, 184] width 22 height 22
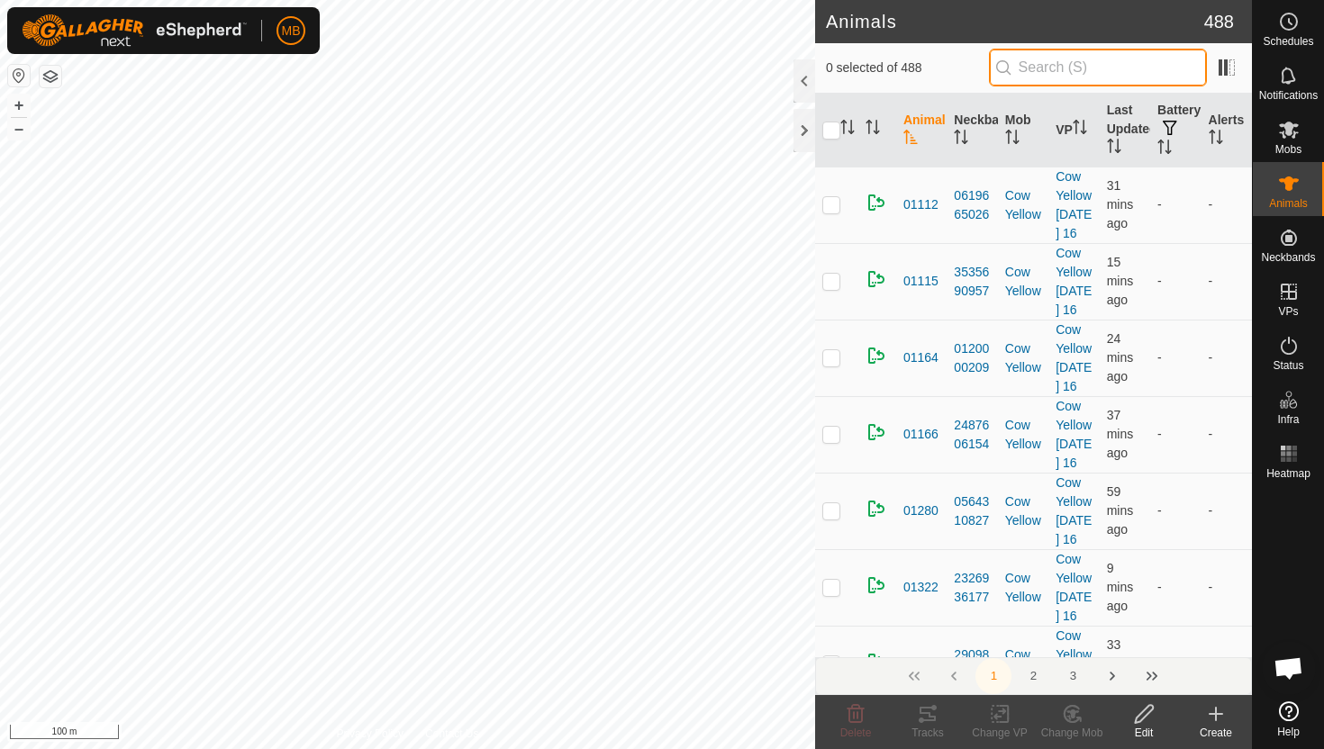
click at [1170, 72] on input "text" at bounding box center [1098, 68] width 218 height 38
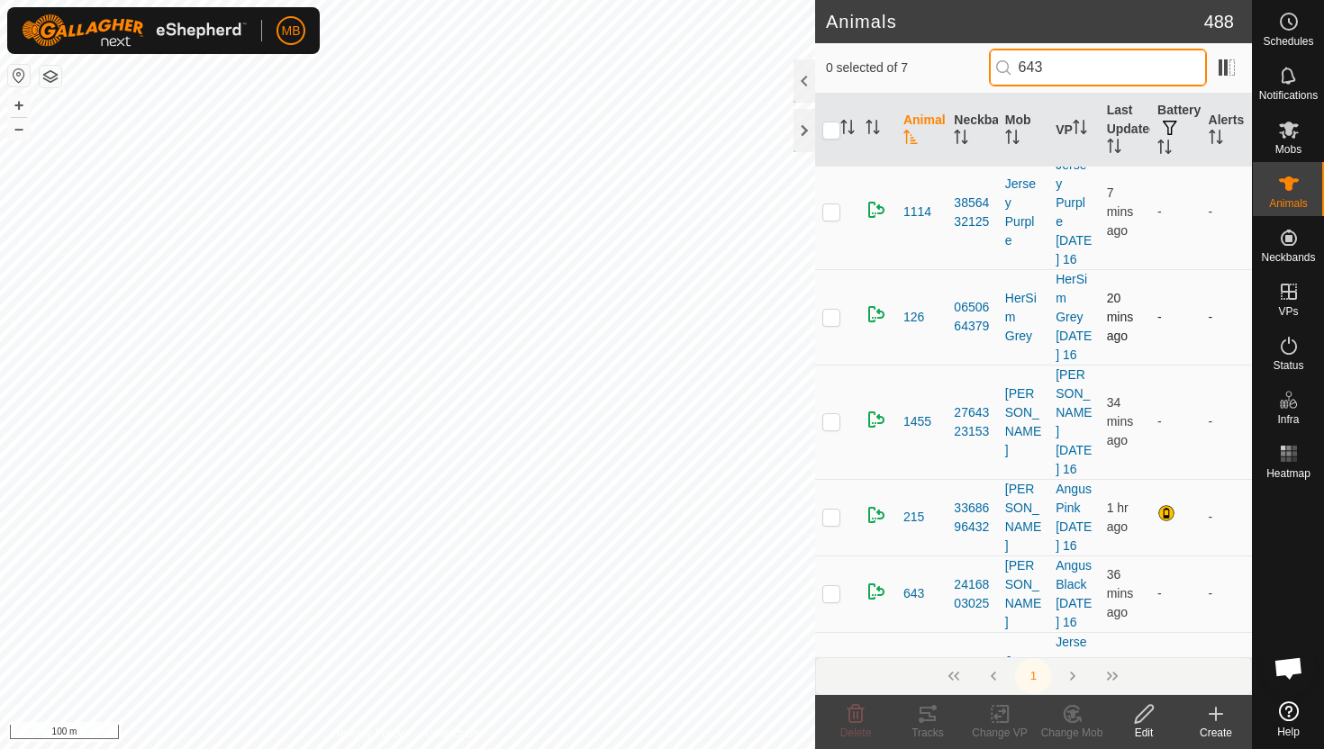
scroll to position [92, 0]
type input "643"
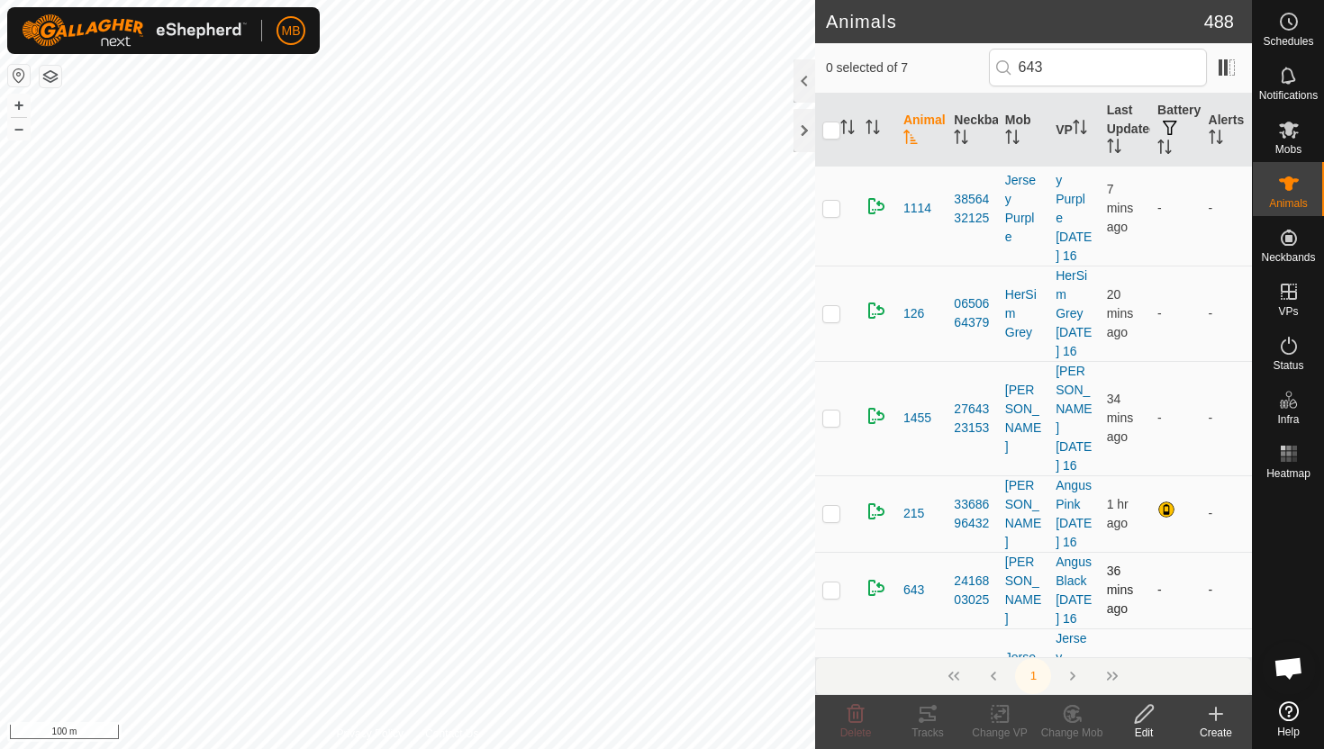
click at [833, 583] on p-checkbox at bounding box center [831, 590] width 18 height 14
checkbox input "true"
click at [1144, 717] on icon at bounding box center [1144, 714] width 18 height 18
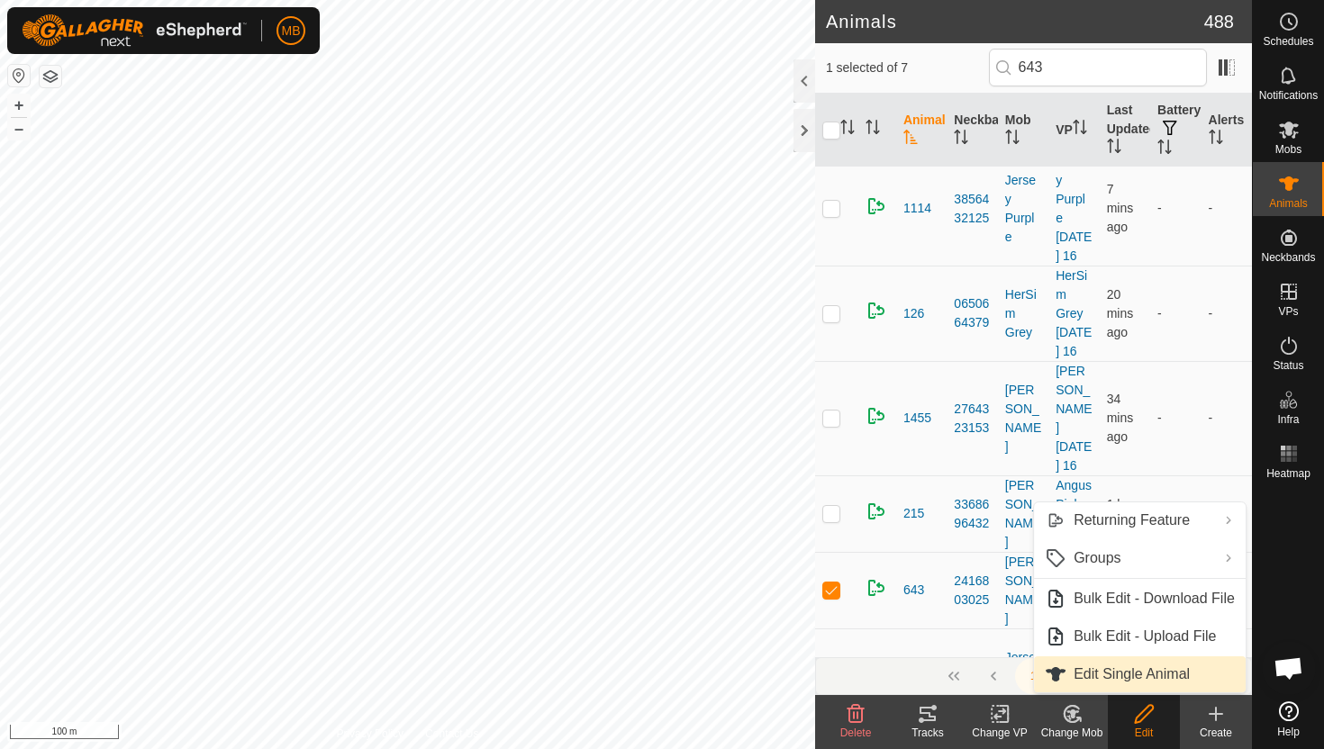
click at [1130, 677] on link "Edit Single Animal" at bounding box center [1140, 675] width 212 height 36
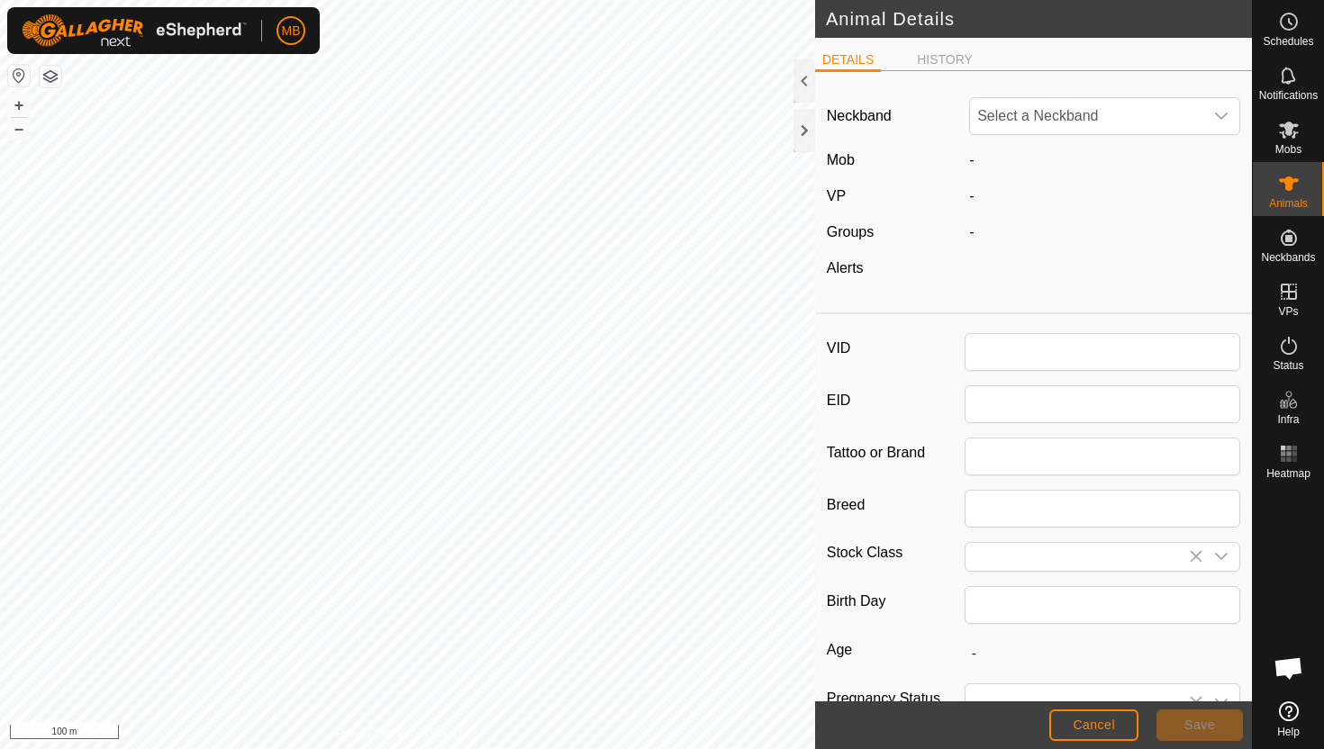
type input "643"
type input "425"
type input "08 Jun, 2025"
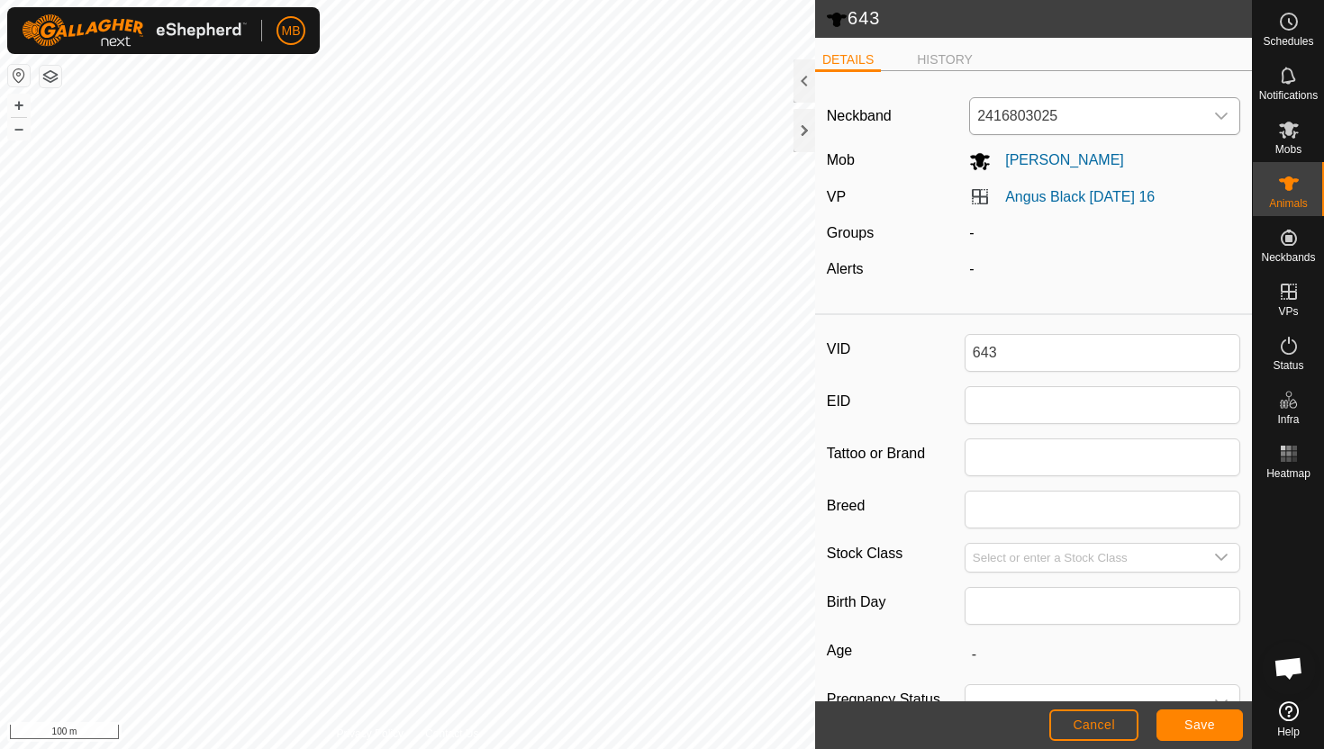
click at [1221, 117] on icon "dropdown trigger" at bounding box center [1221, 116] width 13 height 7
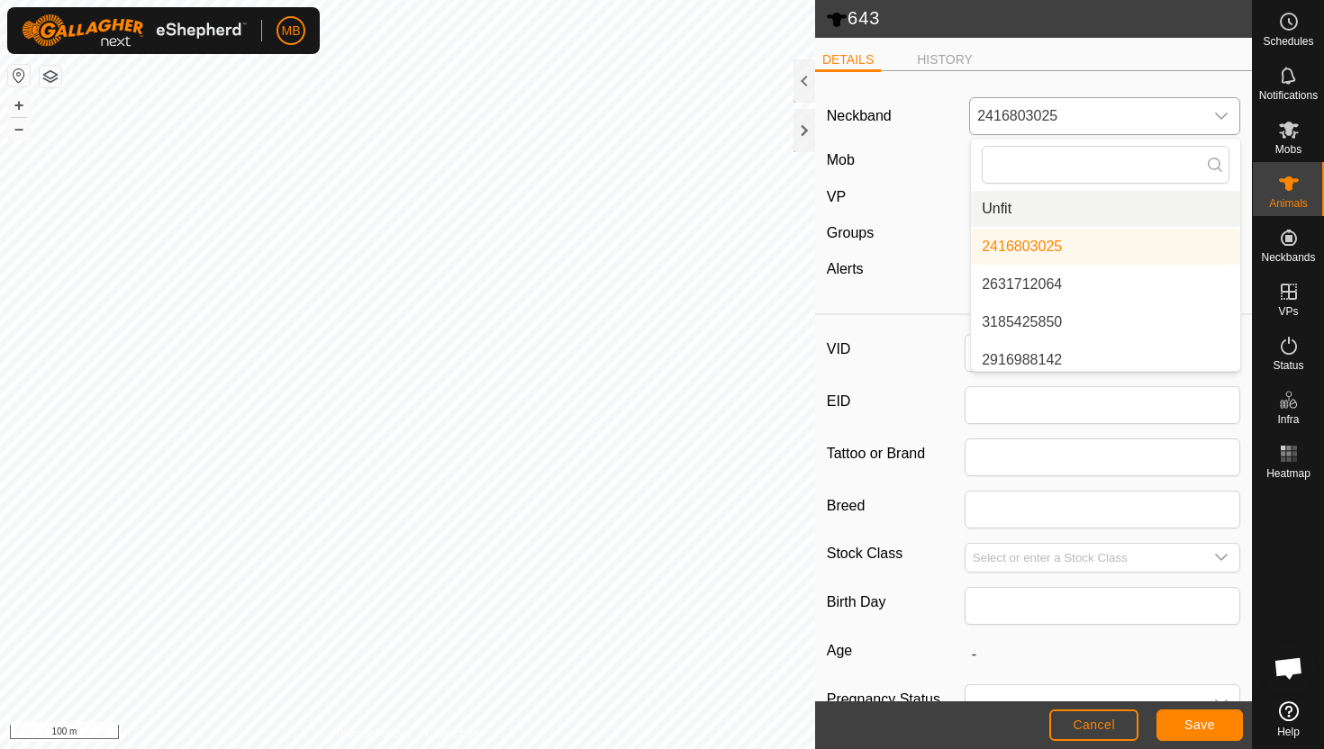
click at [1131, 219] on li "Unfit" at bounding box center [1105, 209] width 269 height 36
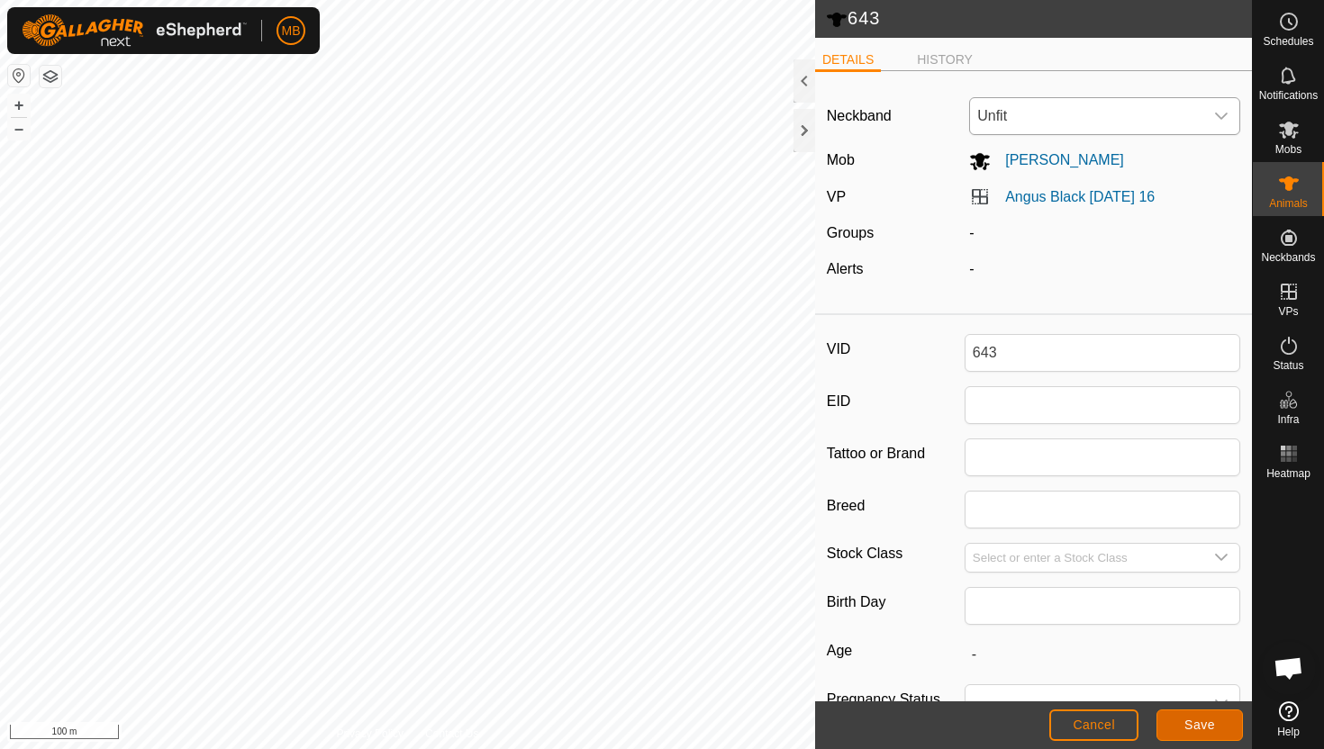
click at [1203, 723] on span "Save" at bounding box center [1200, 725] width 31 height 14
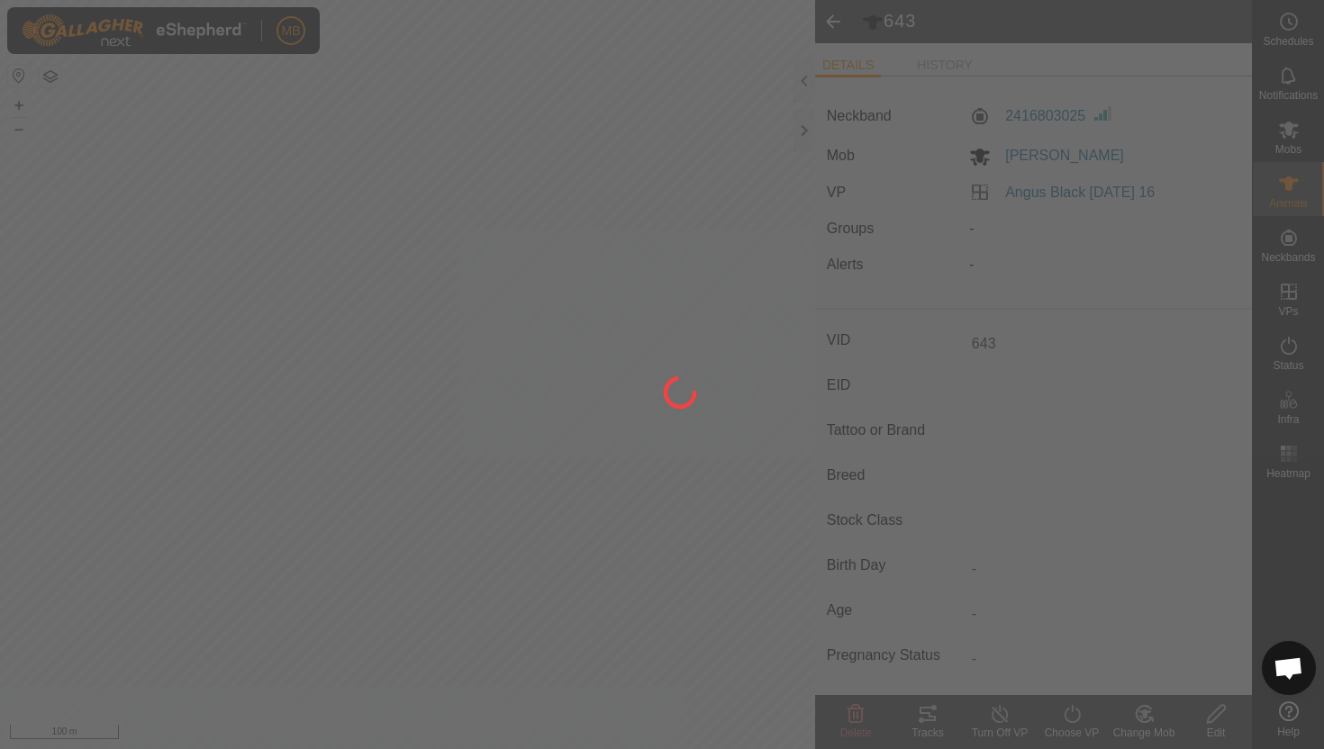
type input "-"
type input "425 kg"
type input "-"
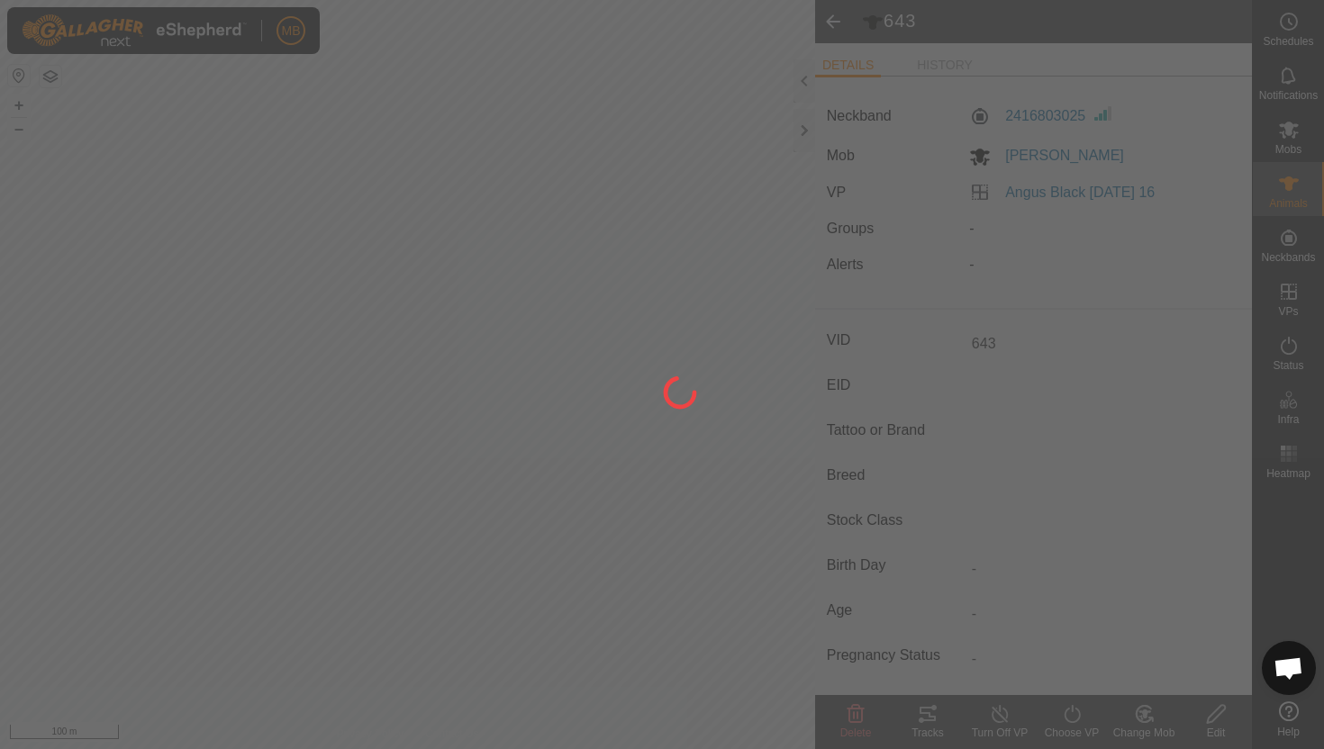
type input "-"
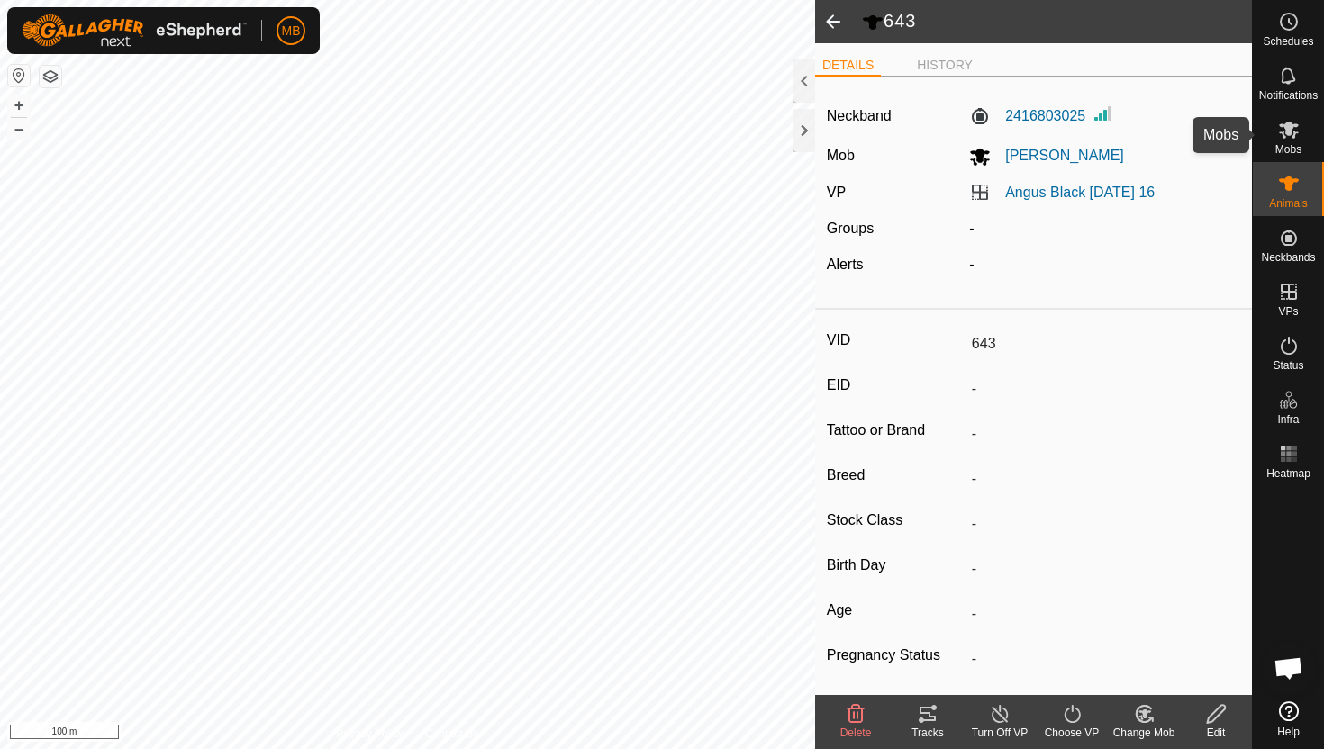
click at [1294, 135] on icon at bounding box center [1289, 130] width 20 height 17
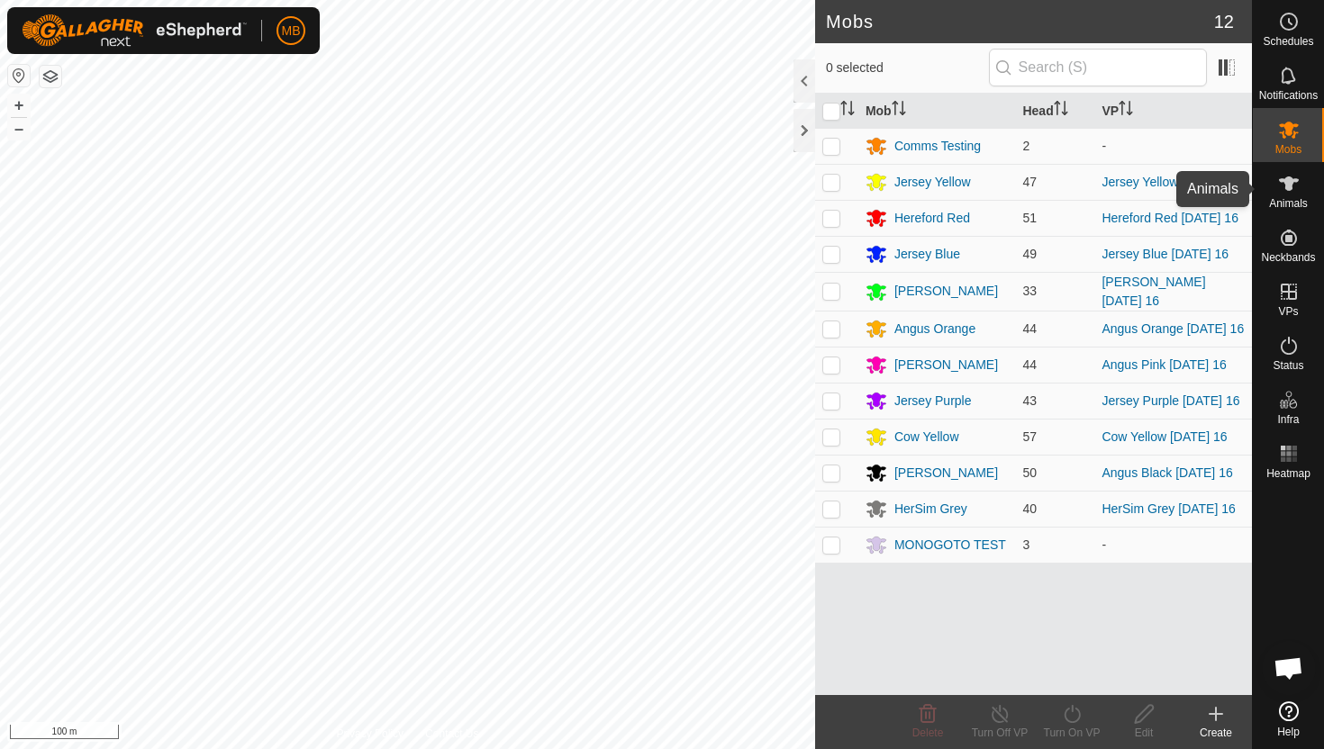
click at [1291, 189] on icon at bounding box center [1289, 184] width 20 height 14
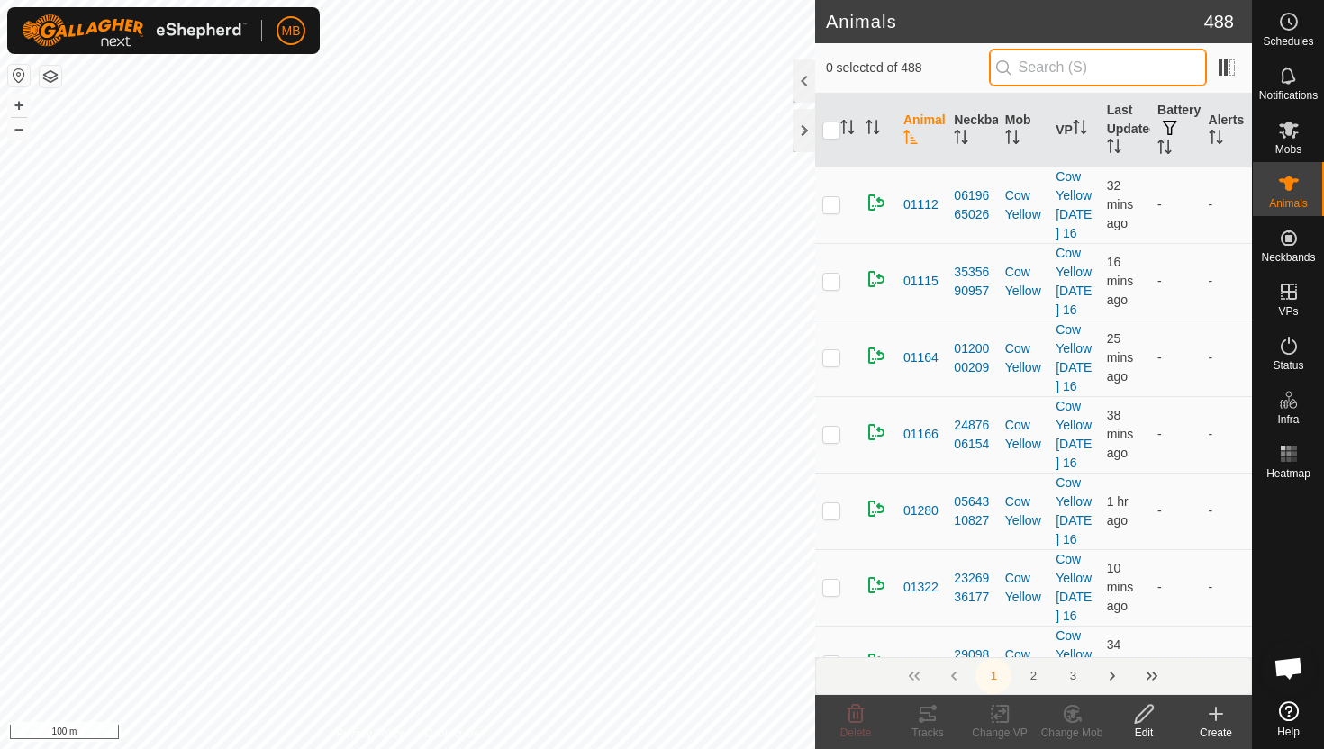
click at [1127, 66] on input "text" at bounding box center [1098, 68] width 218 height 38
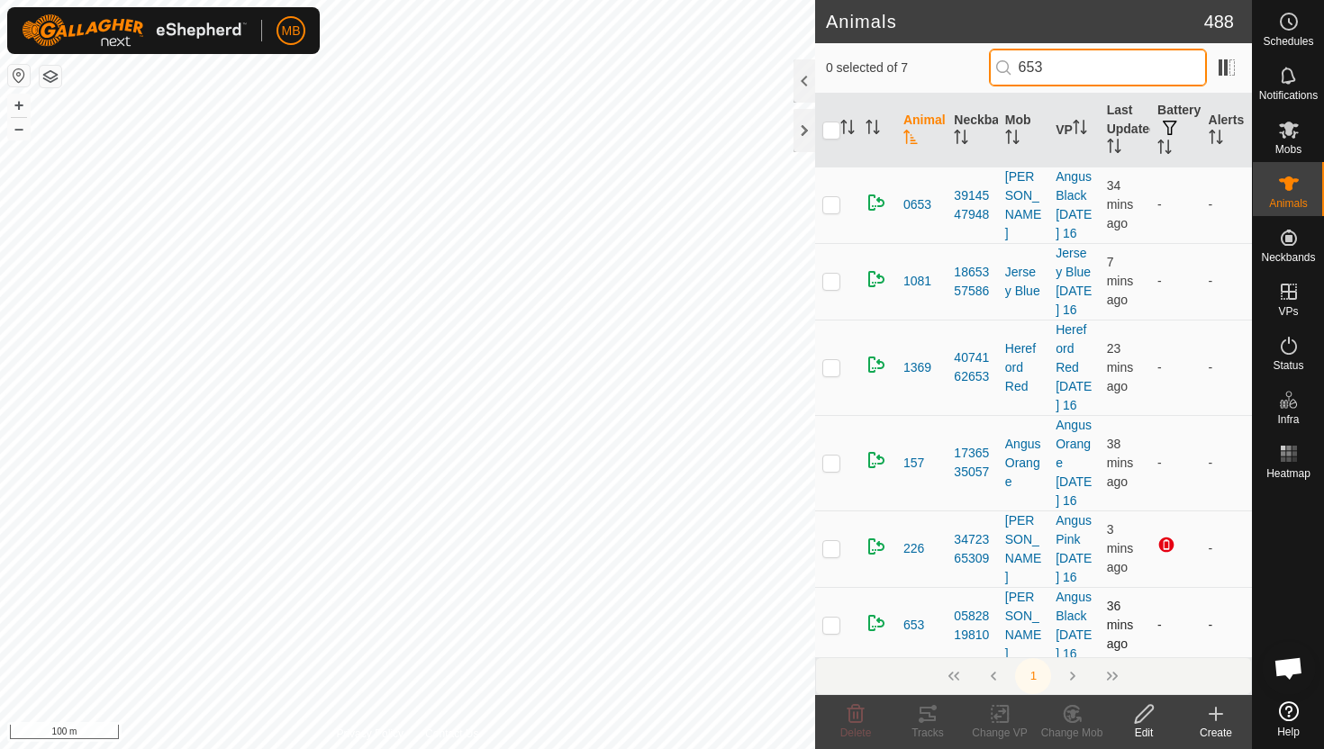
type input "653"
click at [828, 631] on p-checkbox at bounding box center [831, 625] width 18 height 14
checkbox input "true"
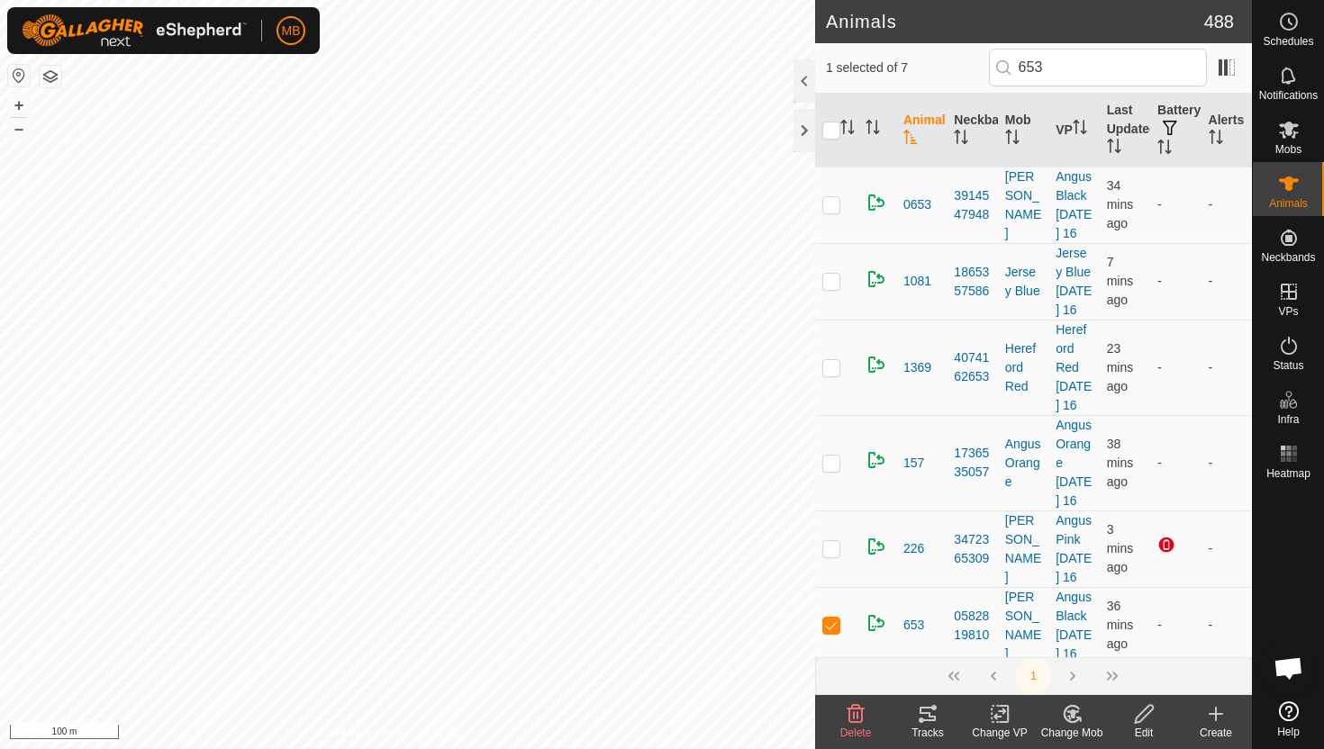
click at [1142, 713] on icon at bounding box center [1144, 715] width 23 height 22
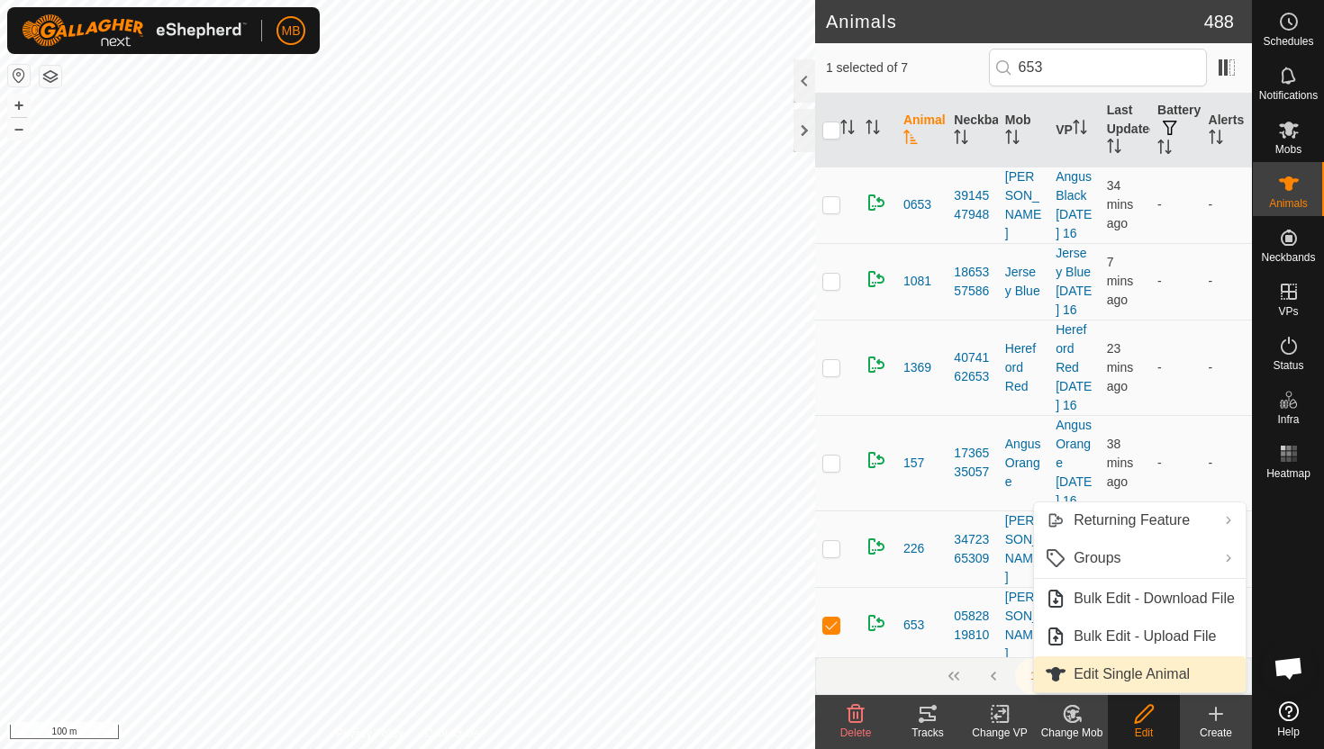
click at [1157, 676] on link "Edit Single Animal" at bounding box center [1140, 675] width 212 height 36
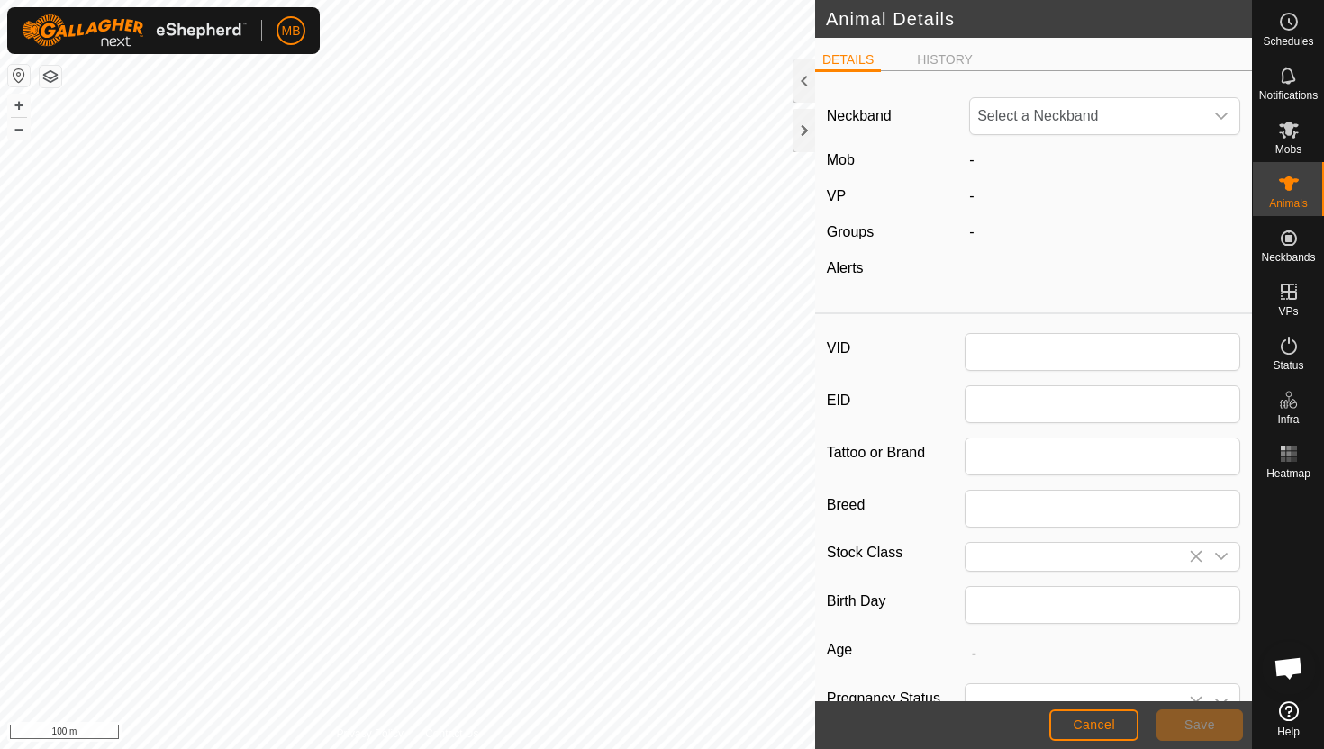
type input "653"
type input "472"
type input "08 Jun, 2025"
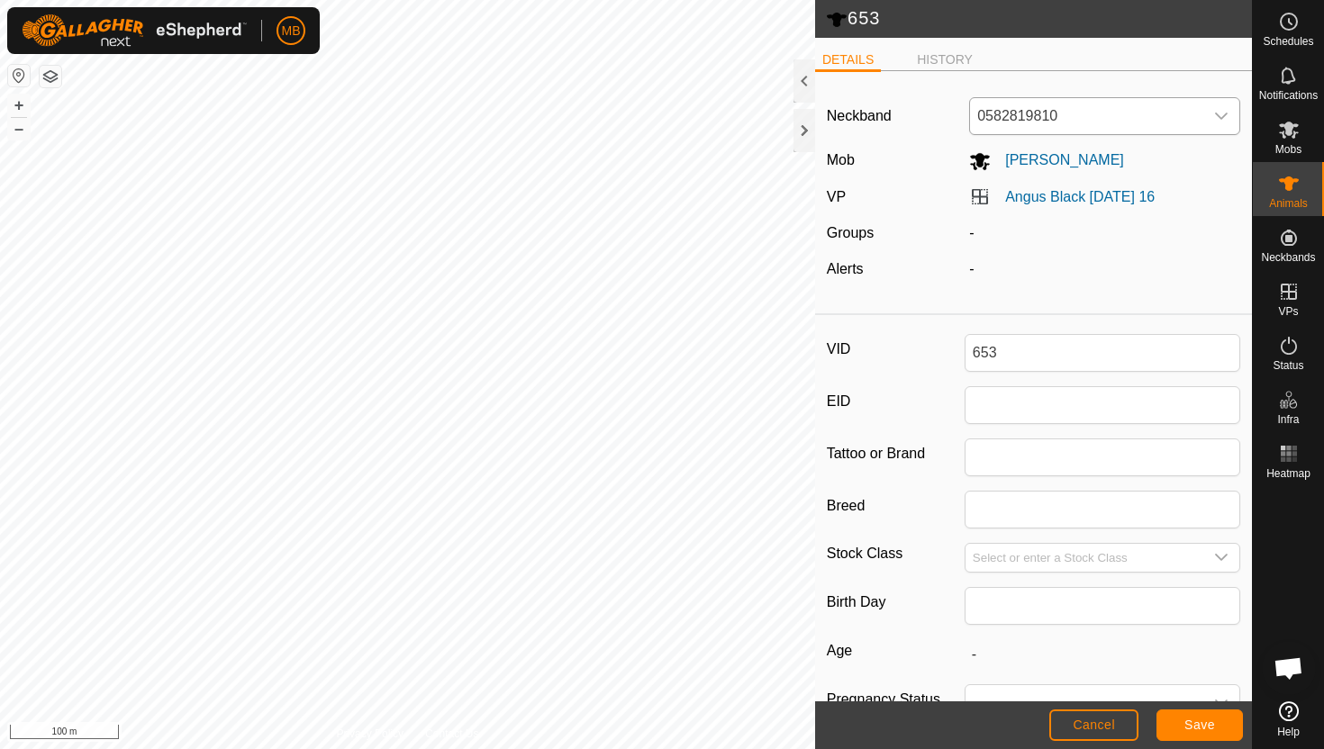
click at [1214, 113] on icon "dropdown trigger" at bounding box center [1221, 116] width 14 height 14
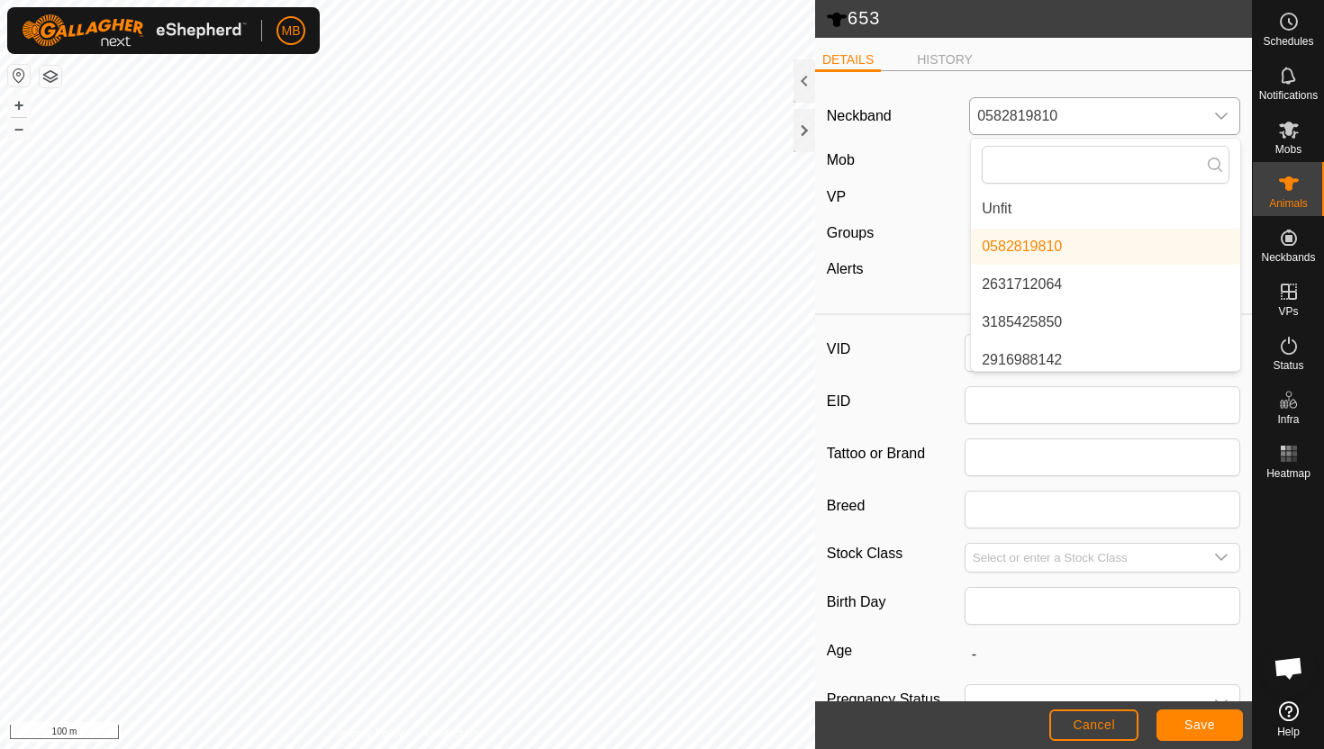
click at [1171, 205] on li "Unfit" at bounding box center [1105, 209] width 269 height 36
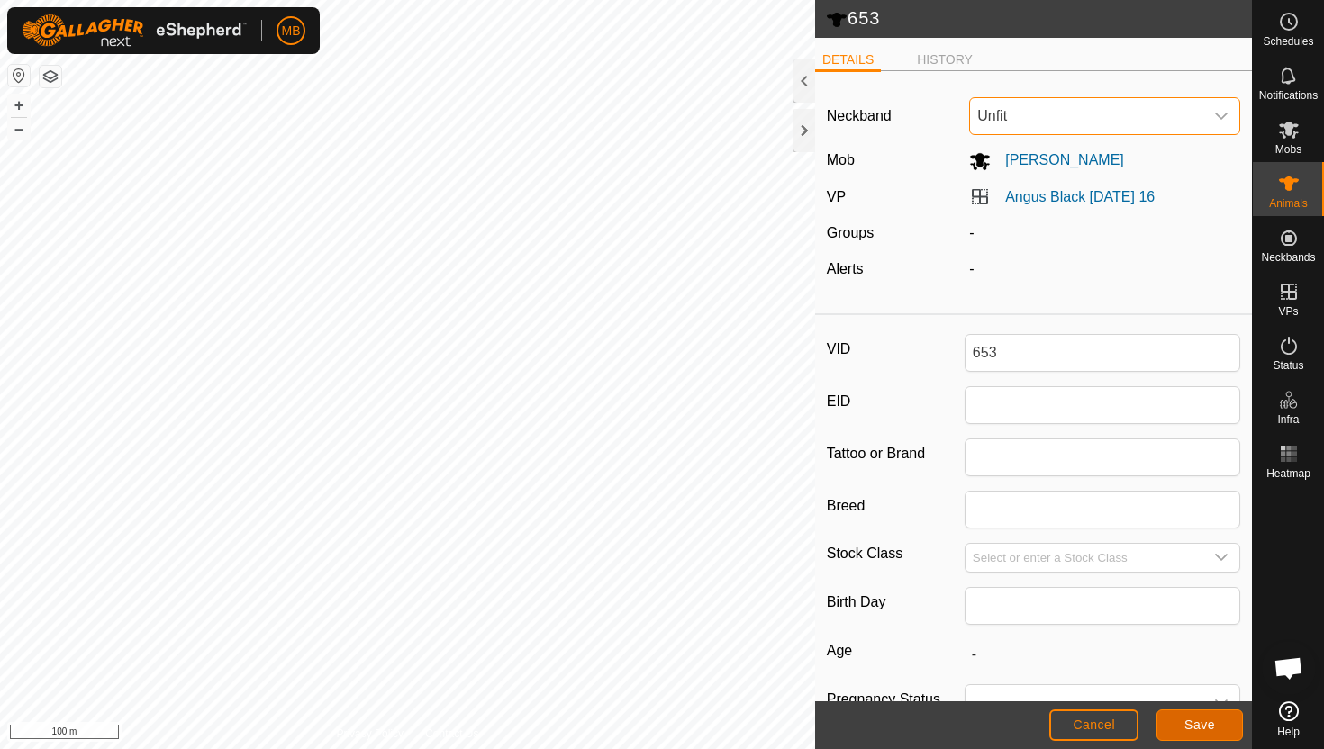
click at [1209, 717] on button "Save" at bounding box center [1200, 726] width 86 height 32
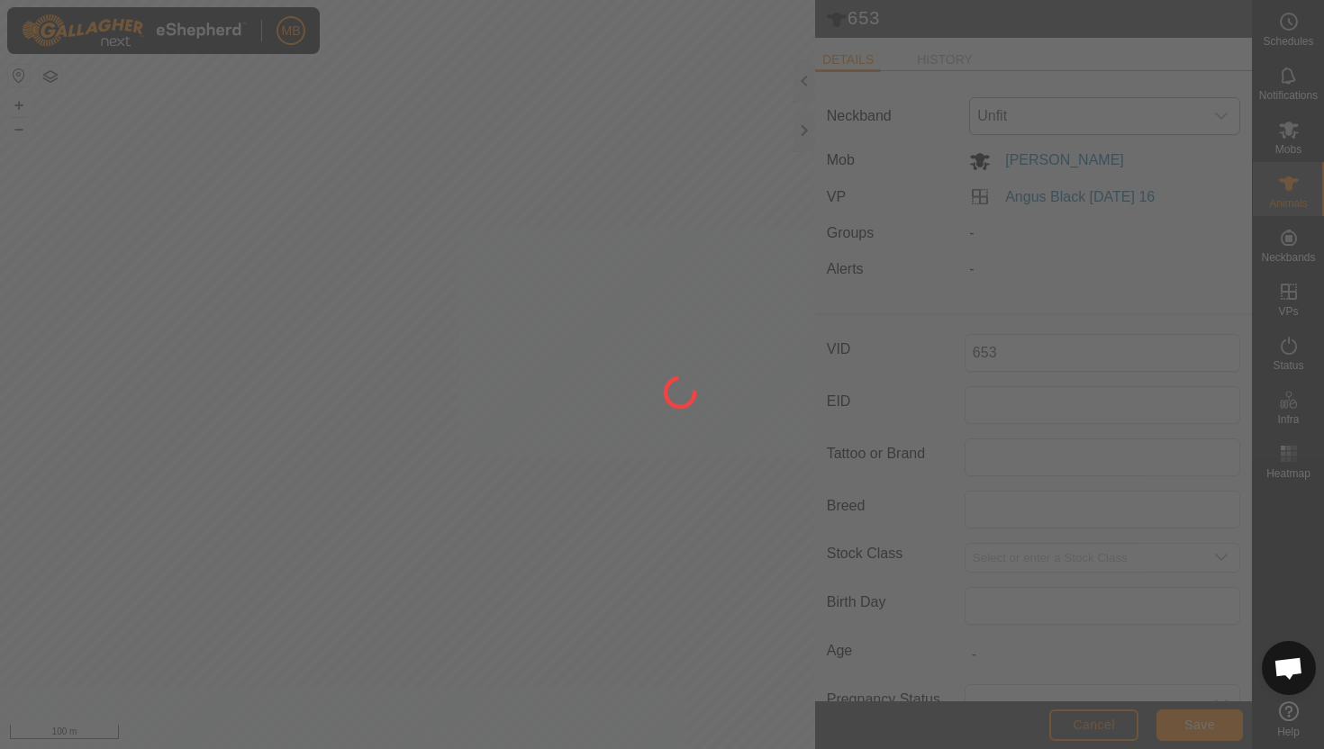
type input "-"
type input "472 kg"
type input "-"
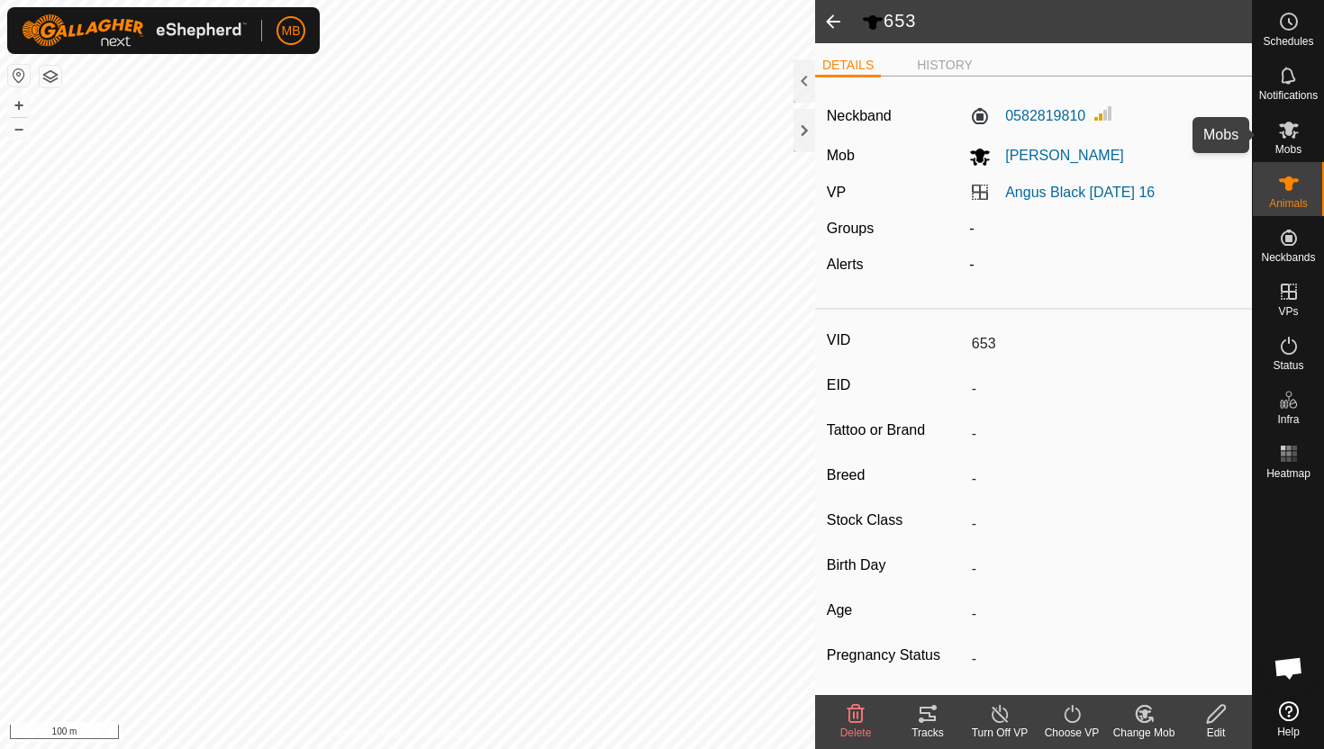
click at [1287, 144] on span "Mobs" at bounding box center [1288, 149] width 26 height 11
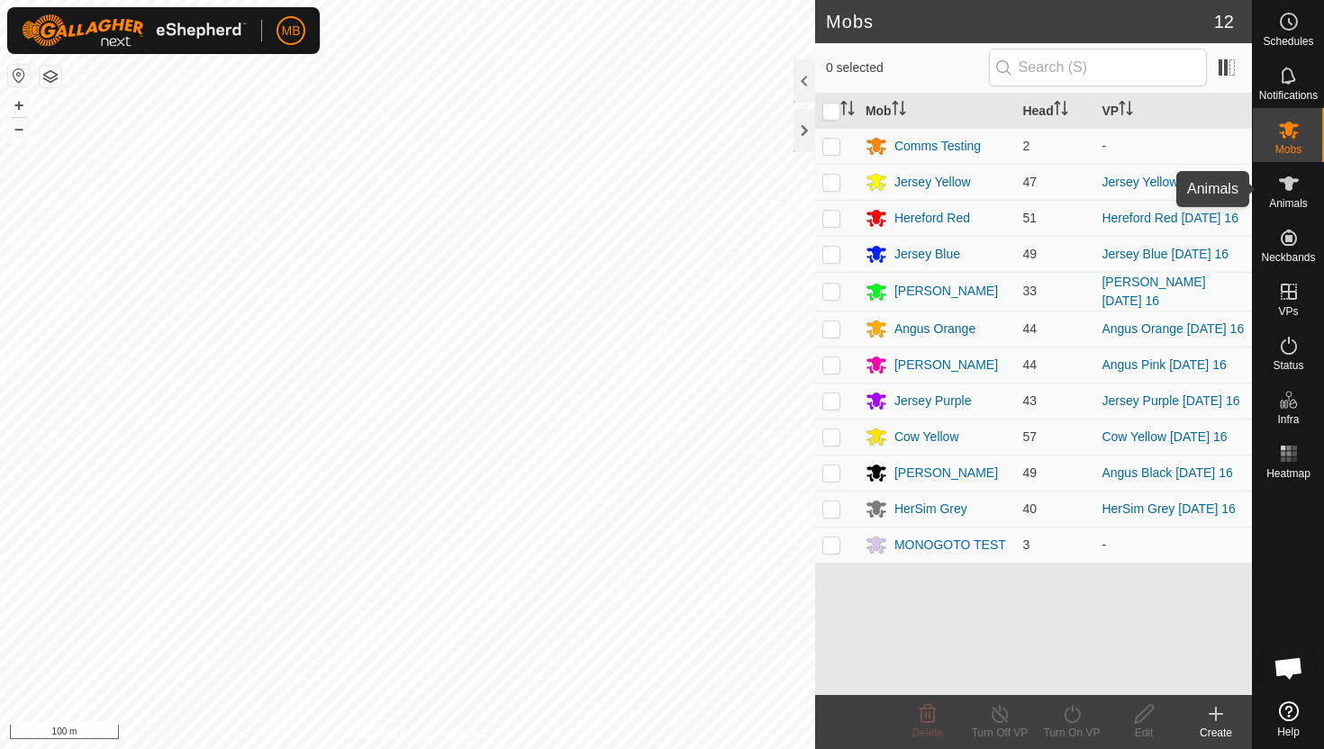
click at [1290, 183] on icon at bounding box center [1289, 184] width 20 height 14
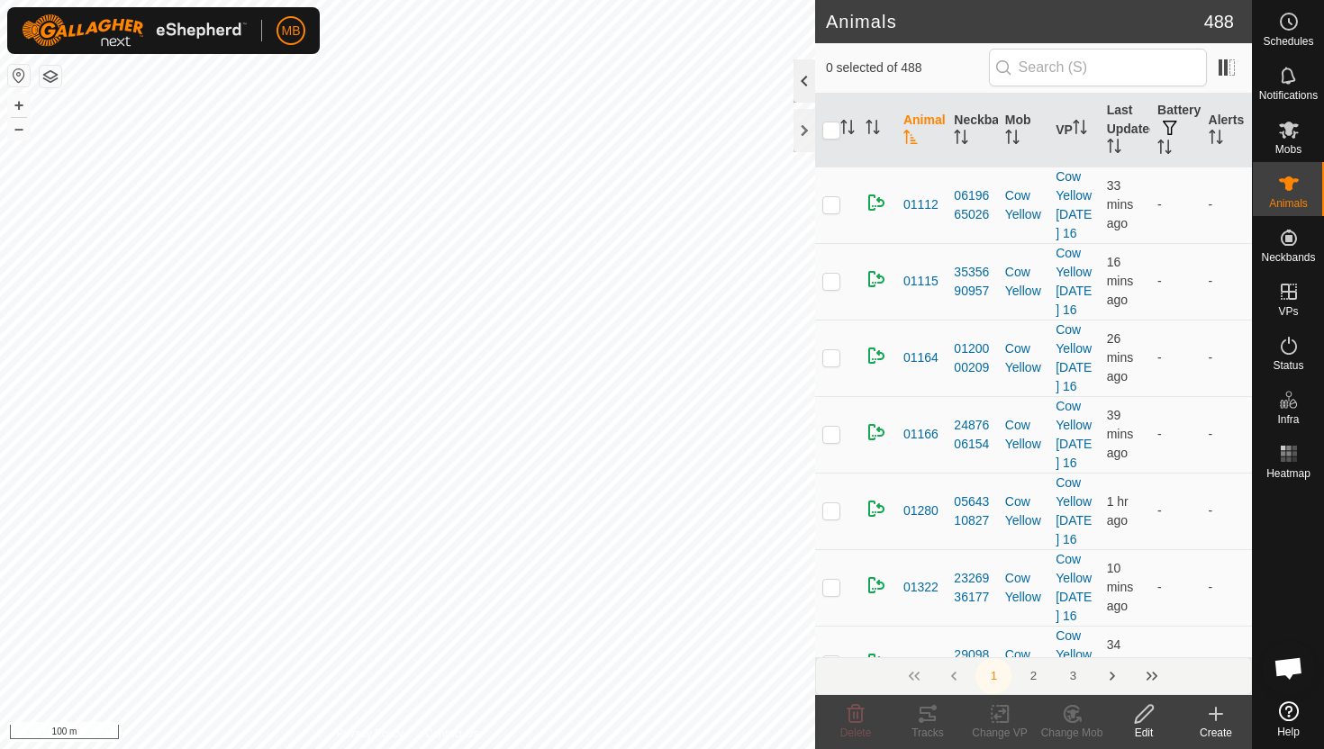
click at [805, 86] on div at bounding box center [805, 80] width 22 height 43
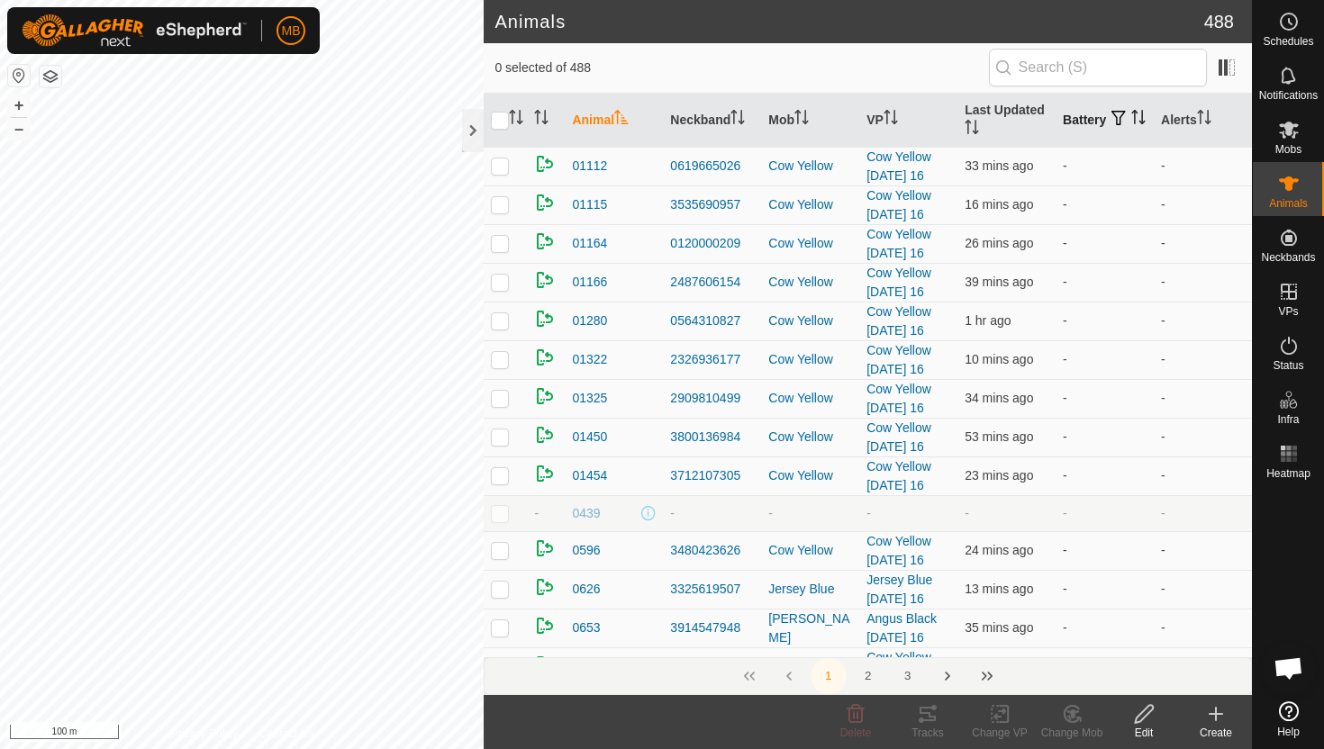
click at [1131, 122] on icon "Activate to sort" at bounding box center [1138, 117] width 14 height 14
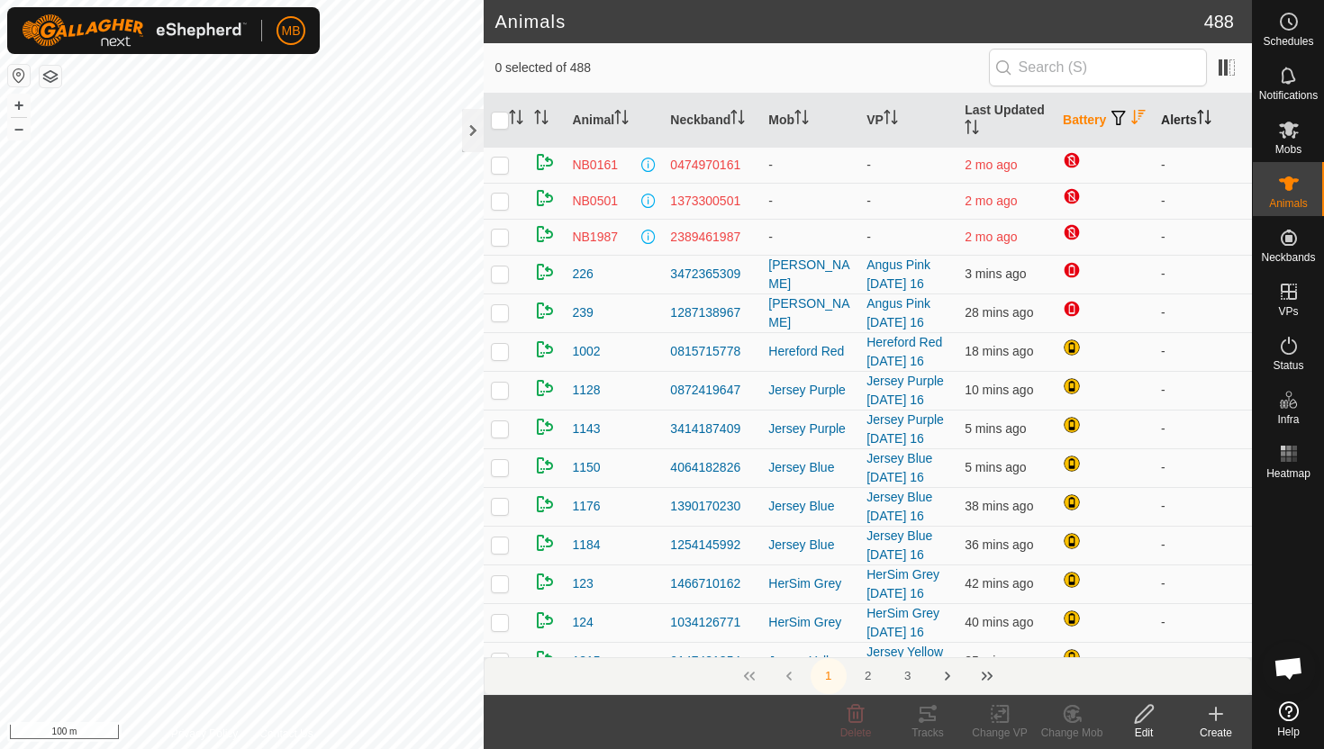
click at [1202, 118] on icon "Activate to sort" at bounding box center [1201, 117] width 2 height 14
click at [1203, 118] on icon "Activate to sort" at bounding box center [1204, 117] width 14 height 14
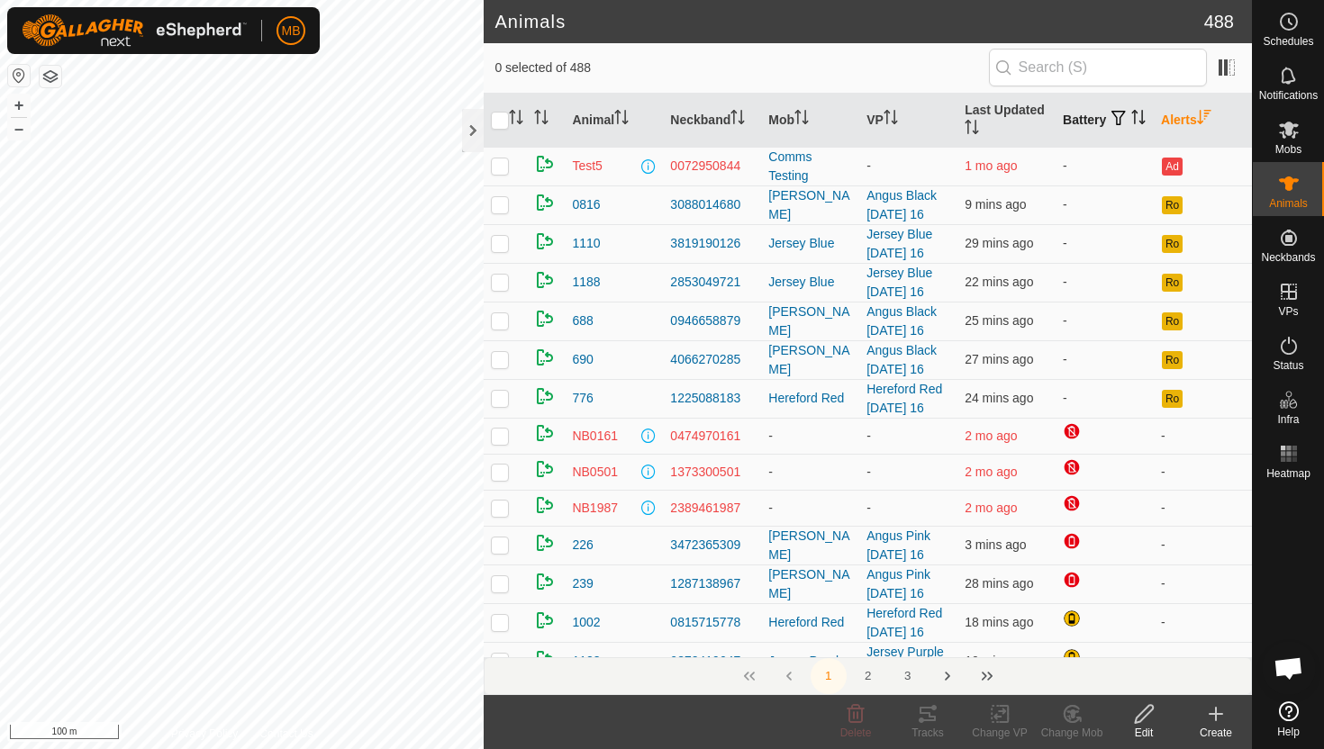
click at [1203, 118] on icon "Activate to sort" at bounding box center [1204, 117] width 14 height 14
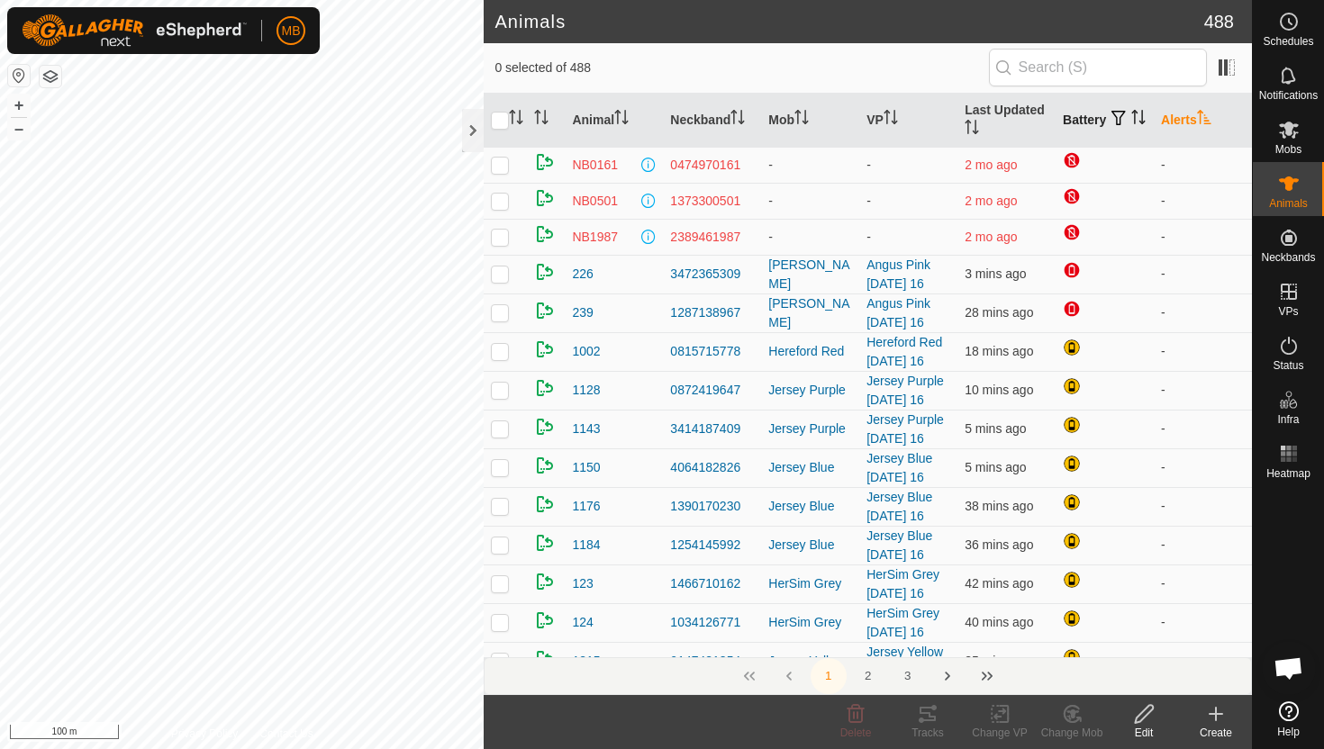
click at [1204, 119] on icon "Activate to sort" at bounding box center [1204, 117] width 14 height 14
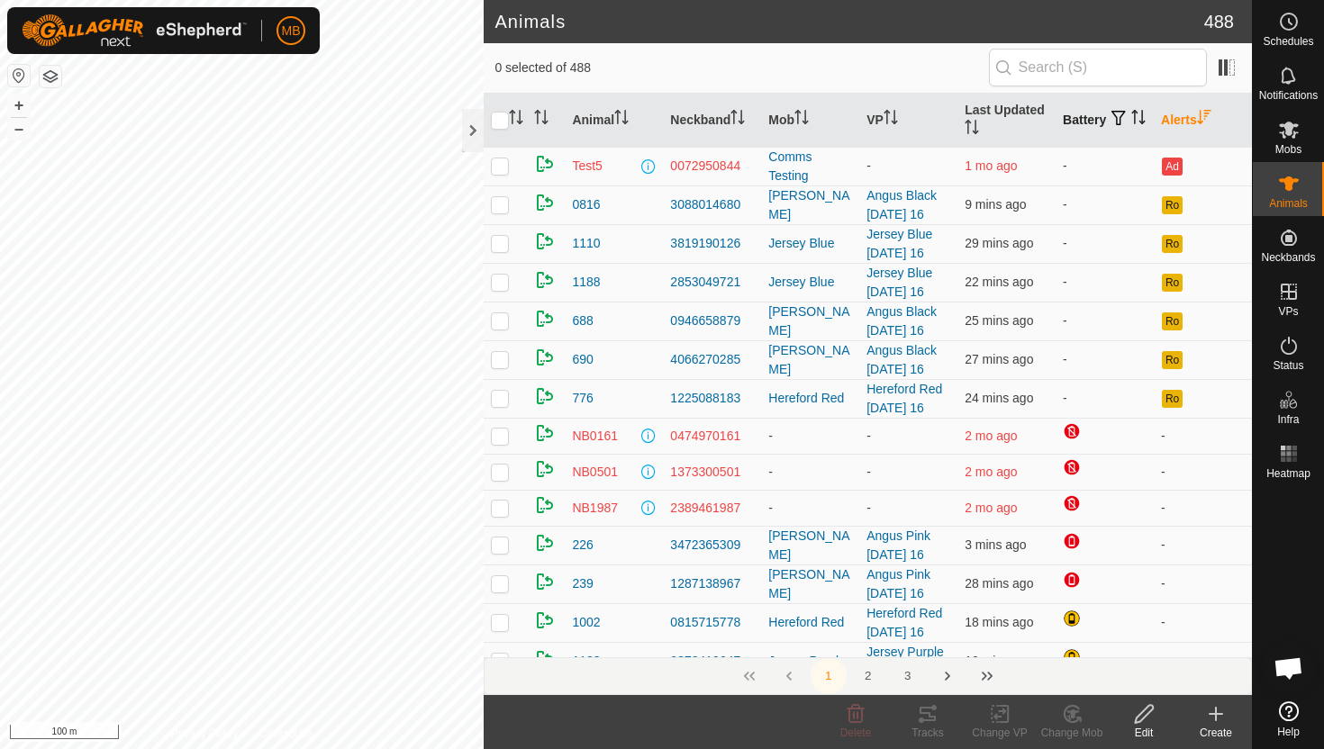
click at [1131, 124] on icon "Activate to sort" at bounding box center [1138, 117] width 14 height 14
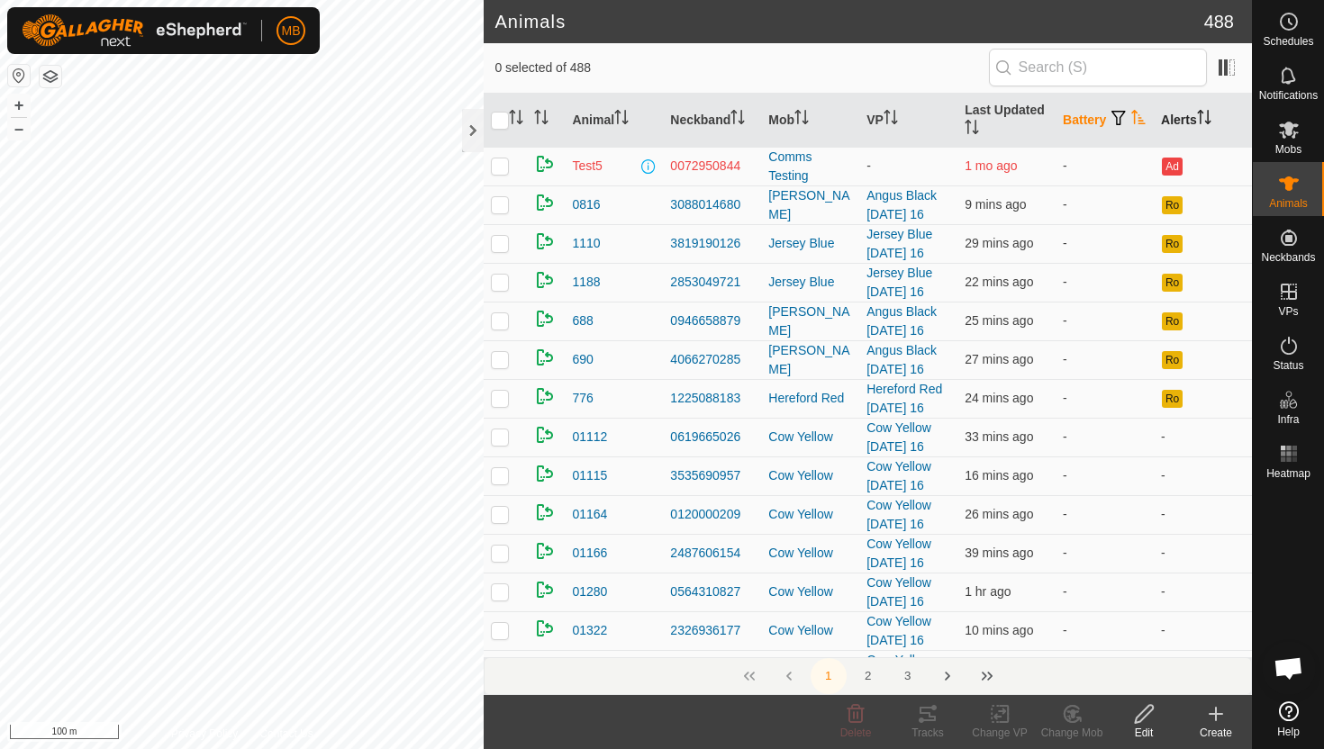
click at [1132, 124] on icon "Activate to sort" at bounding box center [1139, 117] width 14 height 14
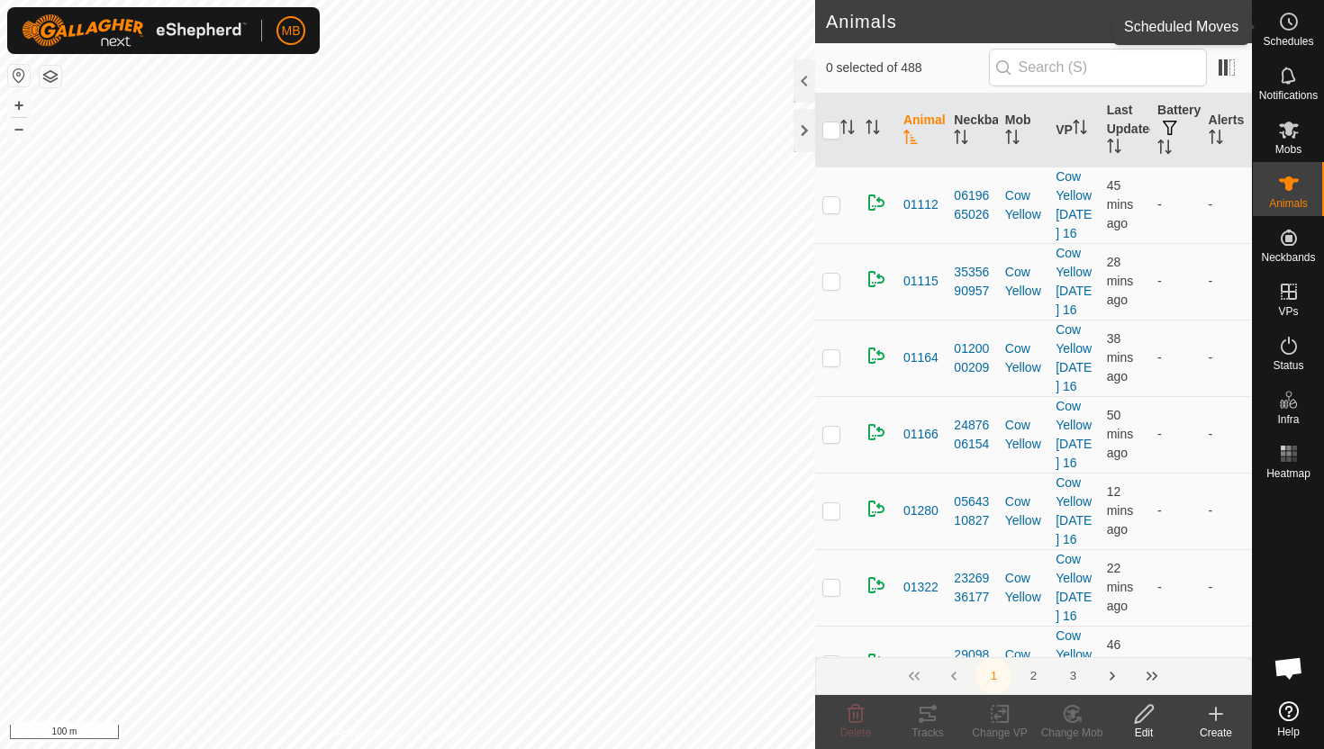
click at [1284, 24] on icon at bounding box center [1289, 22] width 22 height 22
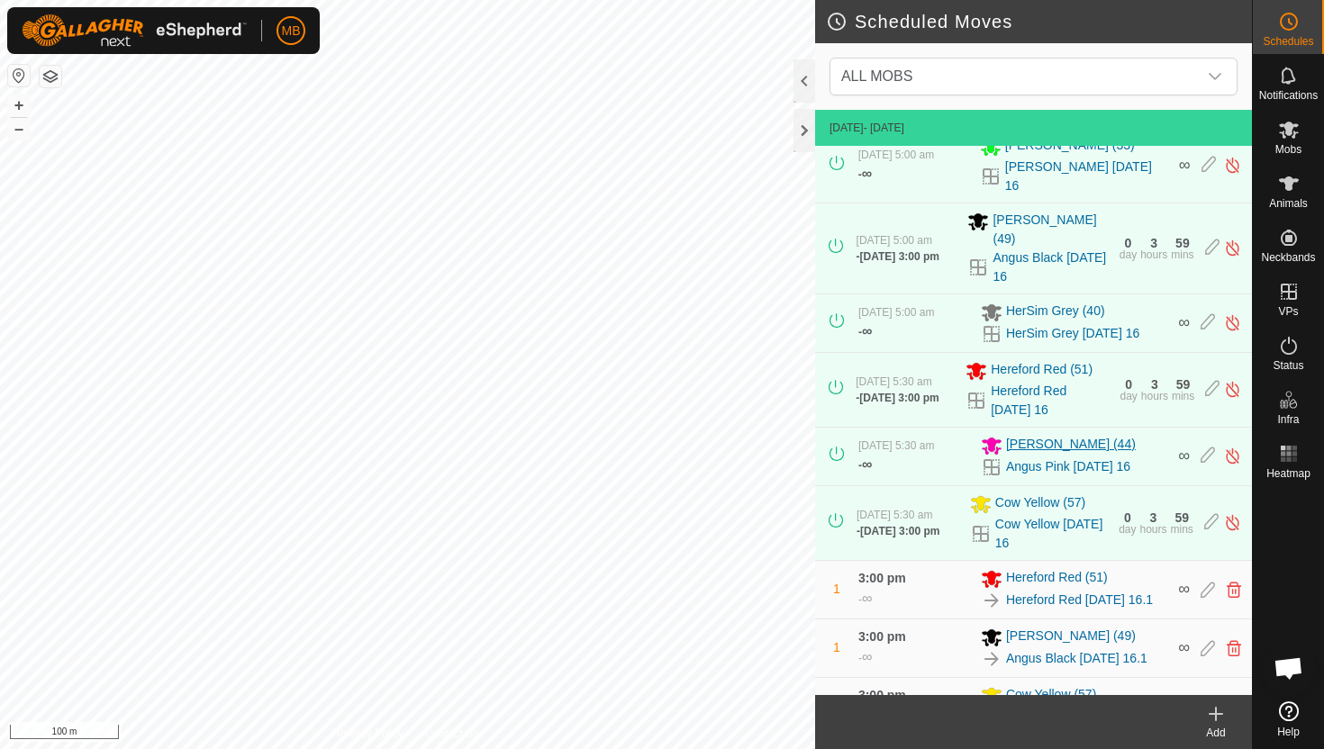
scroll to position [277, 0]
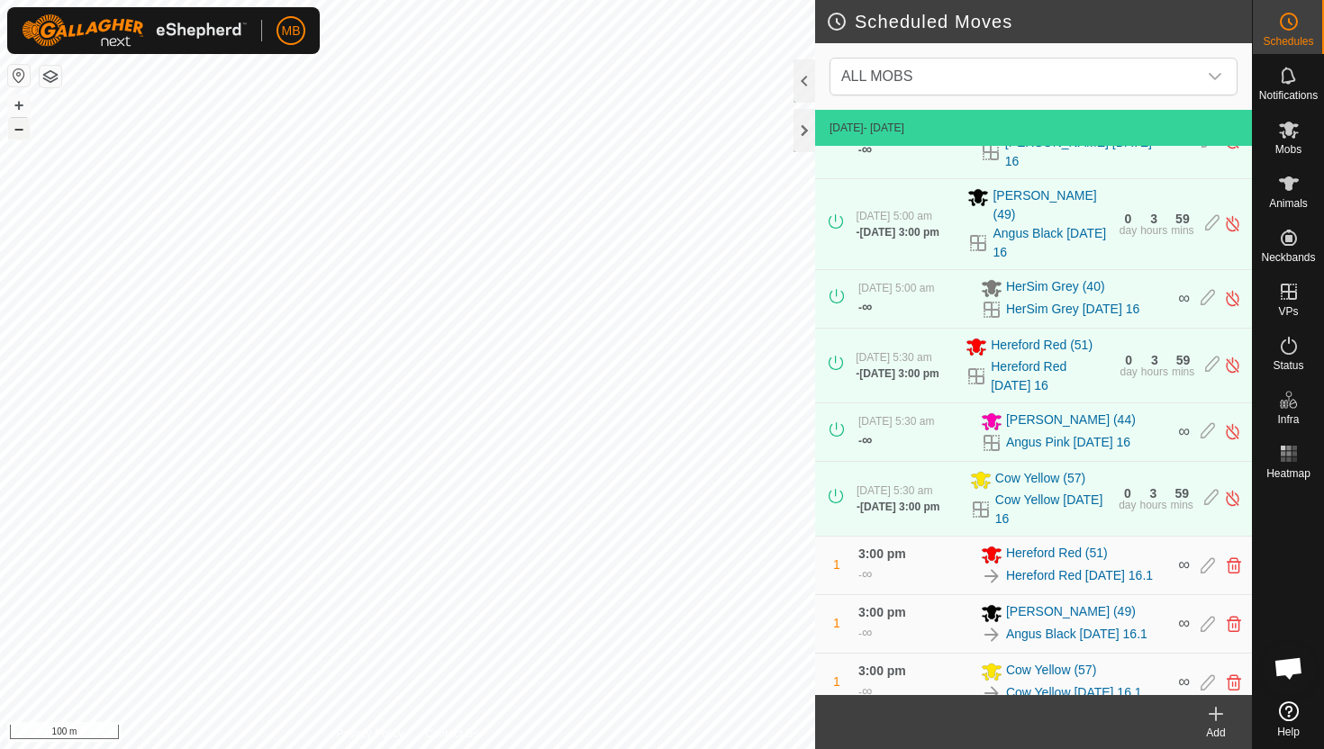
click at [19, 132] on button "–" at bounding box center [19, 129] width 22 height 22
click at [19, 96] on button "+" at bounding box center [19, 106] width 22 height 22
